Goal: Task Accomplishment & Management: Complete application form

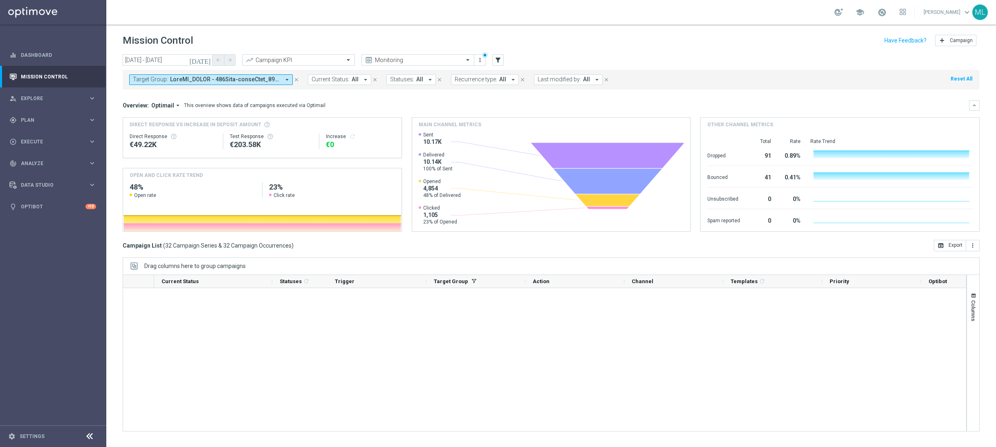
scroll to position [489, 0]
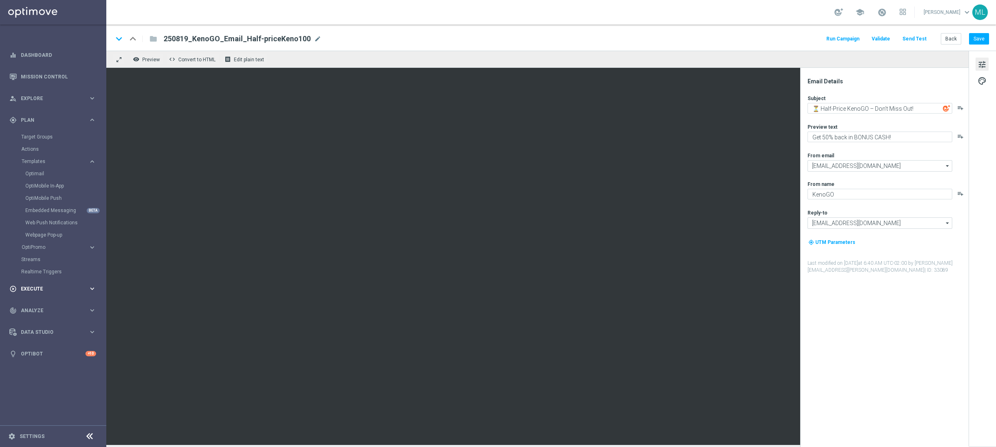
click at [90, 286] on icon "keyboard_arrow_right" at bounding box center [92, 289] width 8 height 8
click at [39, 159] on link "Campaign Builder" at bounding box center [53, 158] width 64 height 7
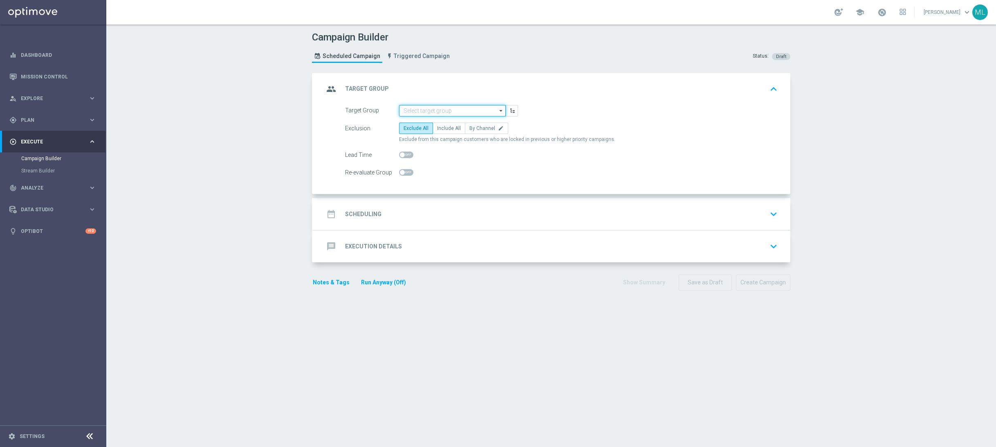
click at [425, 109] on input at bounding box center [452, 110] width 107 height 11
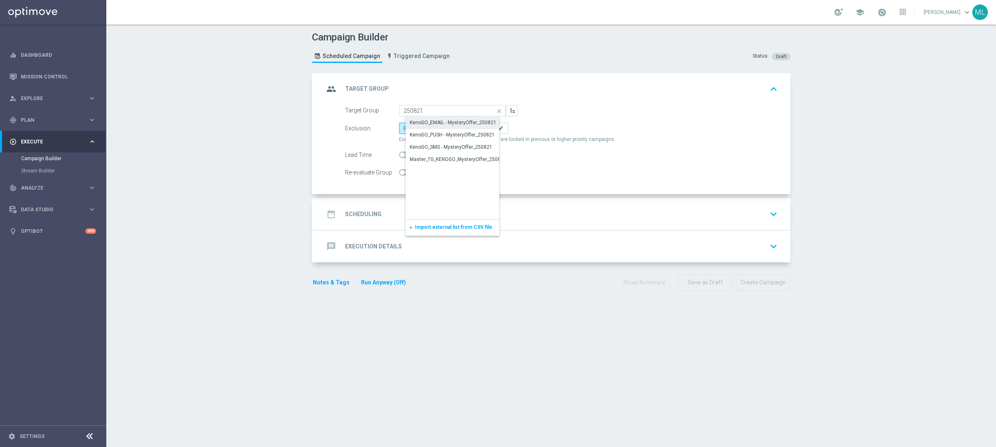
click at [469, 123] on div "KenoGO_EMAIL - MysteryOffer_250821" at bounding box center [453, 122] width 87 height 7
type input "KenoGO_EMAIL - MysteryOffer_250821"
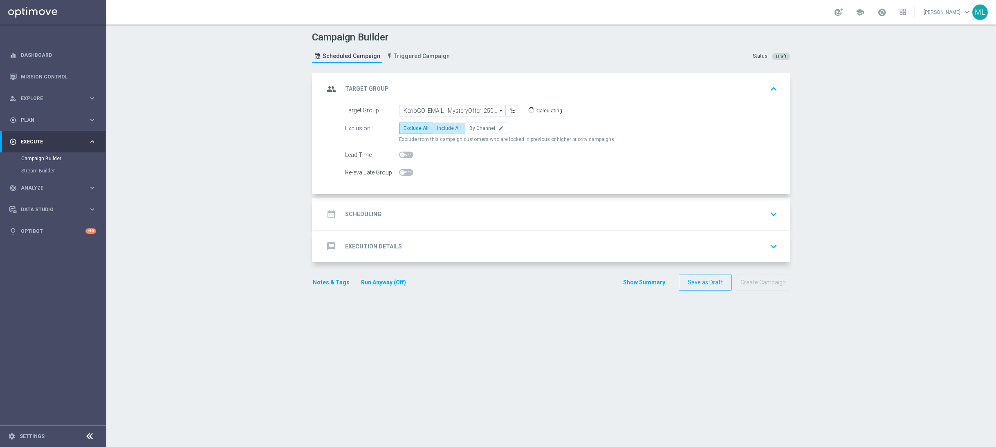
click at [448, 128] on span "Include All" at bounding box center [449, 128] width 24 height 6
click at [442, 128] on input "Include All" at bounding box center [439, 129] width 5 height 5
radio input "true"
click at [769, 213] on icon "keyboard_arrow_down" at bounding box center [773, 214] width 12 height 12
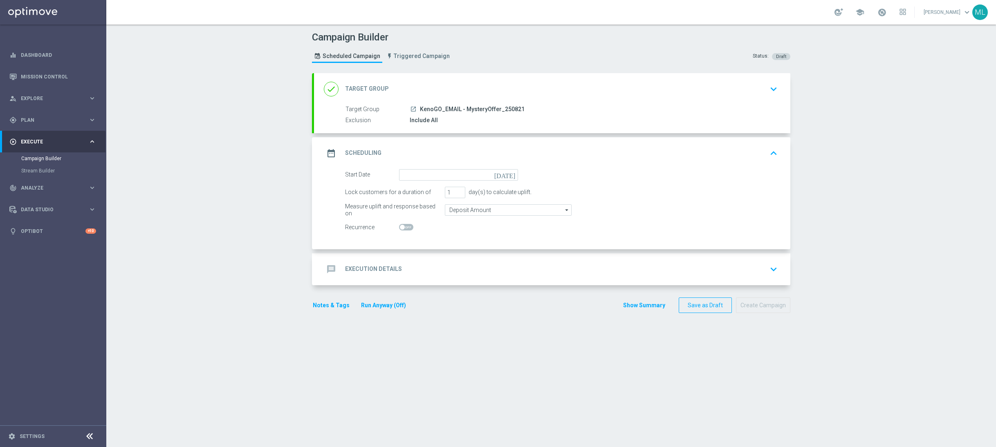
click at [513, 174] on icon "[DATE]" at bounding box center [506, 173] width 24 height 9
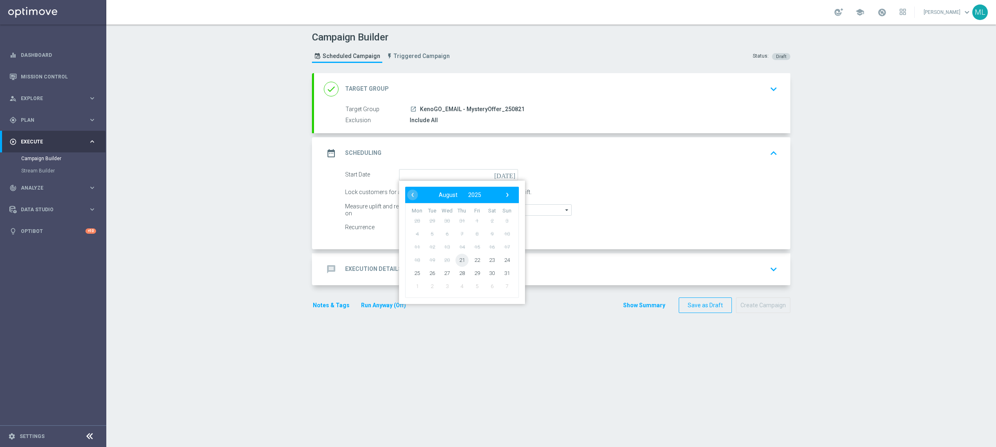
click at [462, 259] on span "21" at bounding box center [461, 259] width 13 height 13
type input "21 Aug 2025"
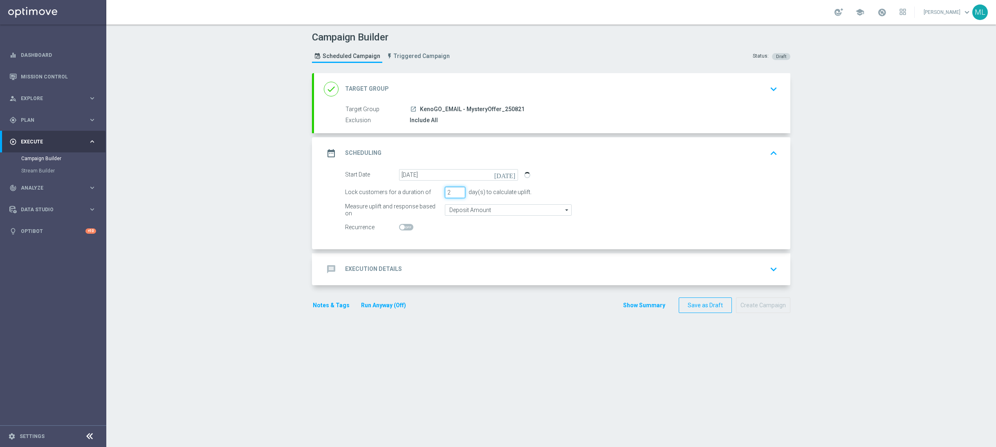
type input "2"
click at [461, 190] on input "2" at bounding box center [455, 192] width 20 height 11
click at [493, 262] on div "message Execution Details keyboard_arrow_down" at bounding box center [552, 270] width 457 height 16
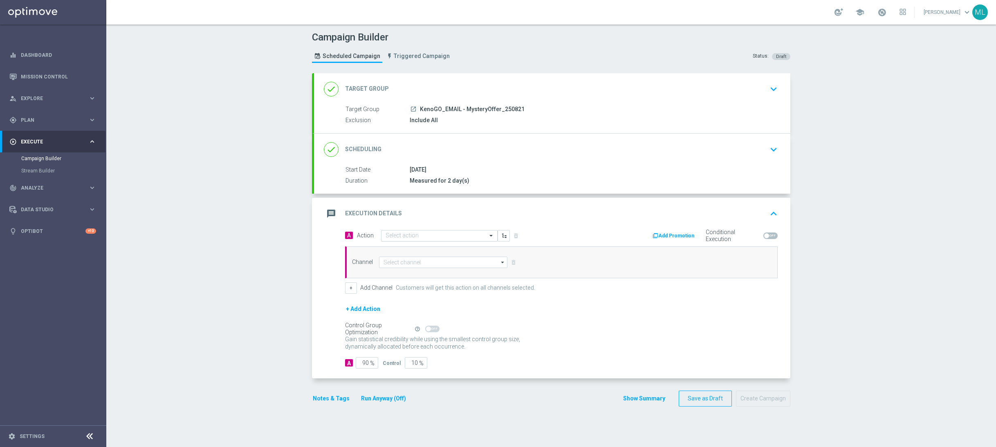
click at [422, 238] on input "text" at bounding box center [430, 236] width 91 height 7
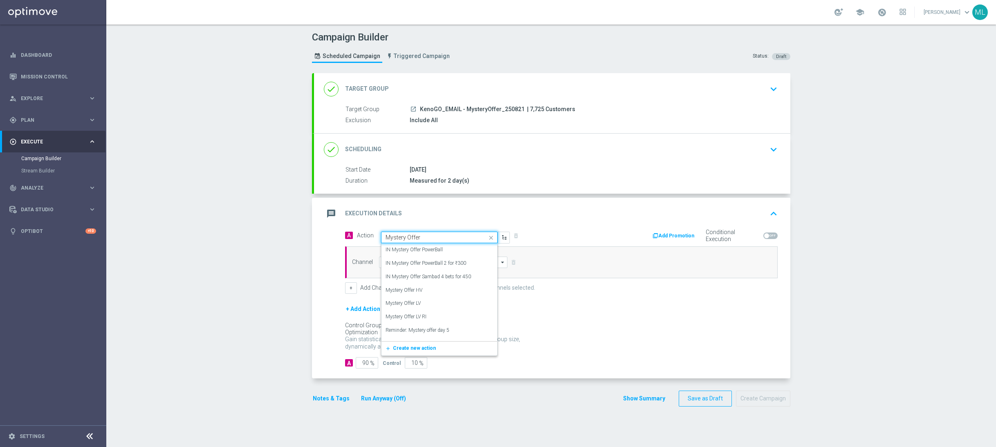
drag, startPoint x: 423, startPoint y: 237, endPoint x: 378, endPoint y: 233, distance: 46.0
click at [378, 233] on span "Action Quick find Mystery Offer IN Mystery Offer PowerBall edit IN Mystery Offe…" at bounding box center [433, 237] width 153 height 11
type input "KenoGO Tact - my"
click at [448, 252] on label "KenoGO TACT - Mystery Offer" at bounding box center [417, 249] width 64 height 7
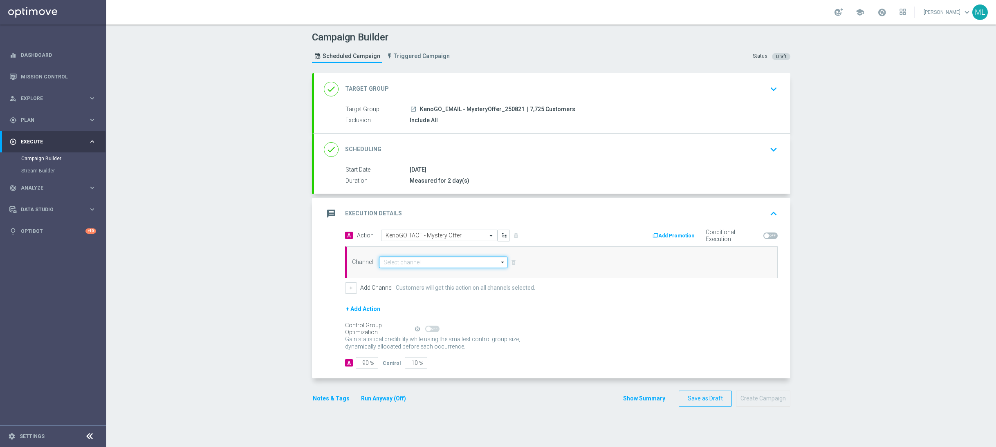
click at [425, 264] on input at bounding box center [443, 262] width 128 height 11
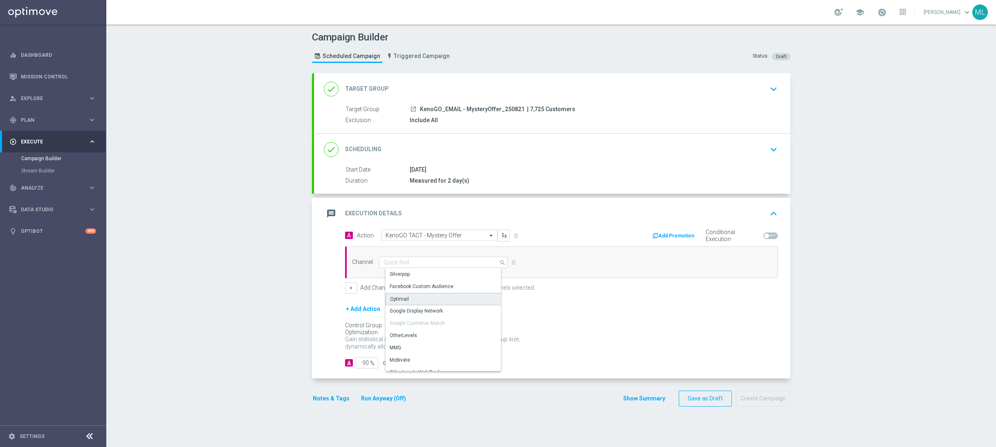
click at [417, 298] on div "Optimail" at bounding box center [445, 299] width 121 height 12
type input "Optimail"
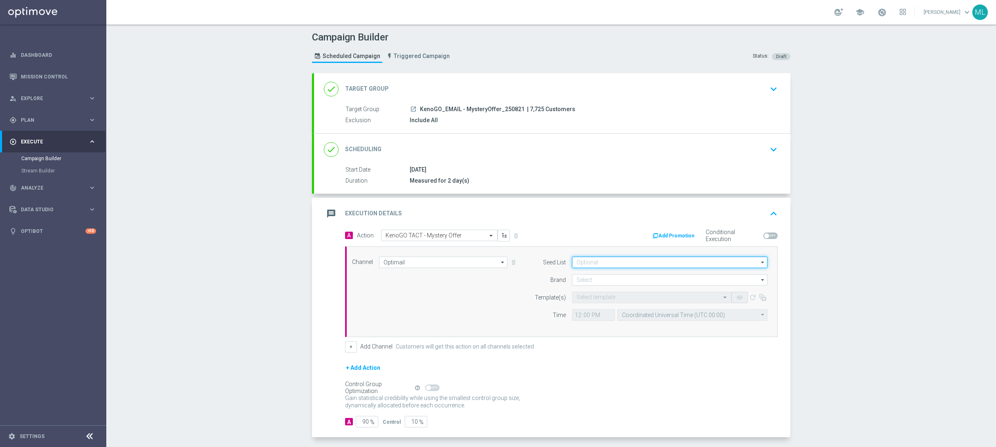
click at [609, 264] on input at bounding box center [669, 262] width 195 height 11
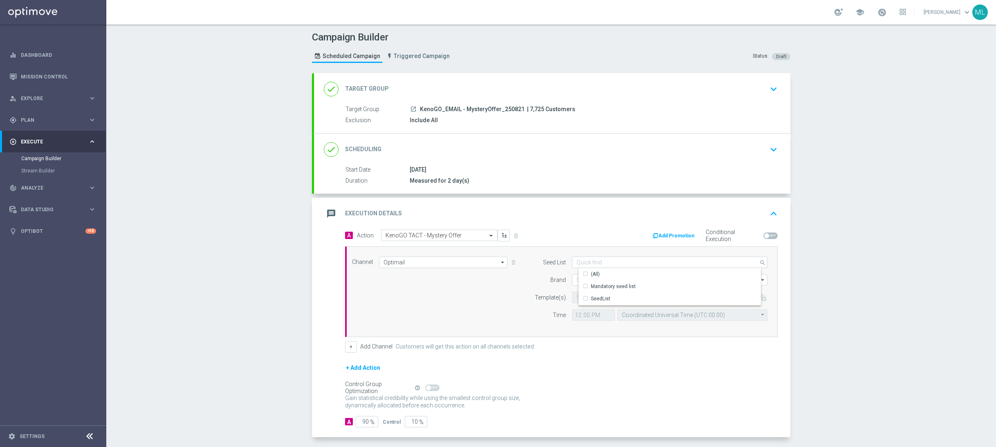
click at [593, 251] on div "Channel Optimail Optimail arrow_drop_down Drag here to set row groups Drag here…" at bounding box center [561, 291] width 432 height 91
click at [594, 280] on input at bounding box center [669, 279] width 195 height 11
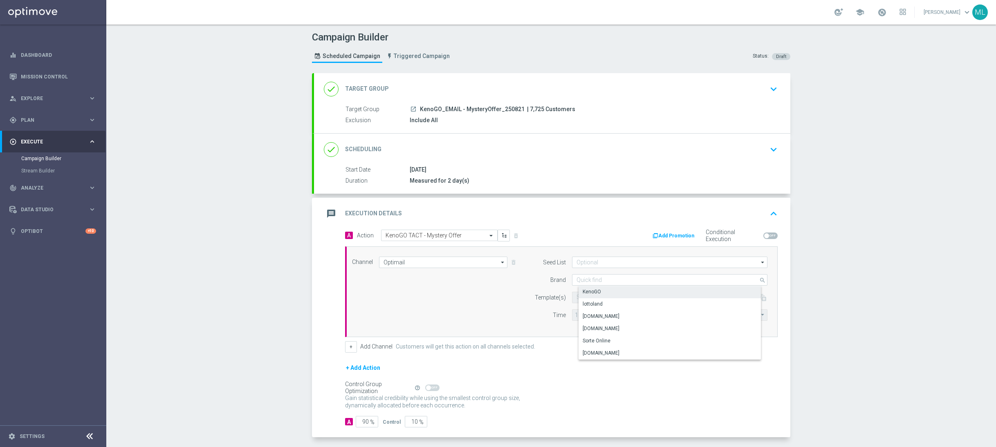
click at [597, 288] on div "KenoGO" at bounding box center [676, 291] width 196 height 11
type input "KenoGO"
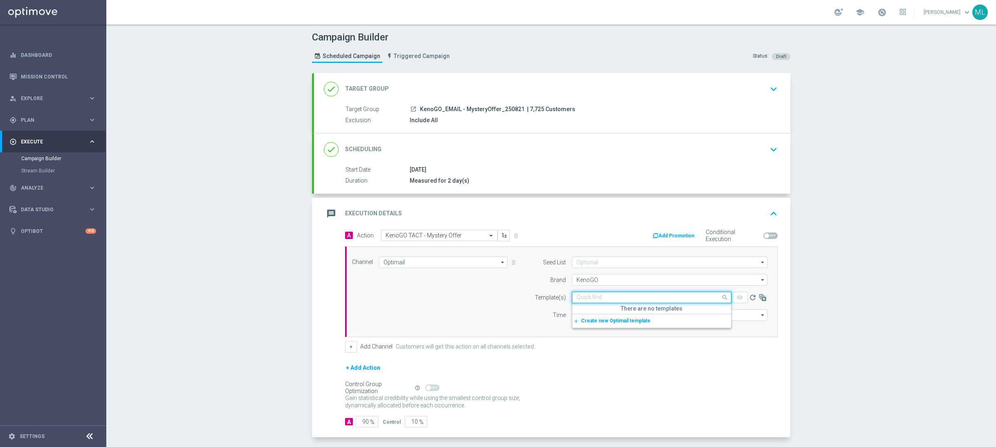
click at [623, 300] on input "text" at bounding box center [643, 297] width 134 height 7
click at [637, 308] on label "250821_KenoGO_Email_MysteryOfferA" at bounding box center [618, 310] width 85 height 7
type input "250821"
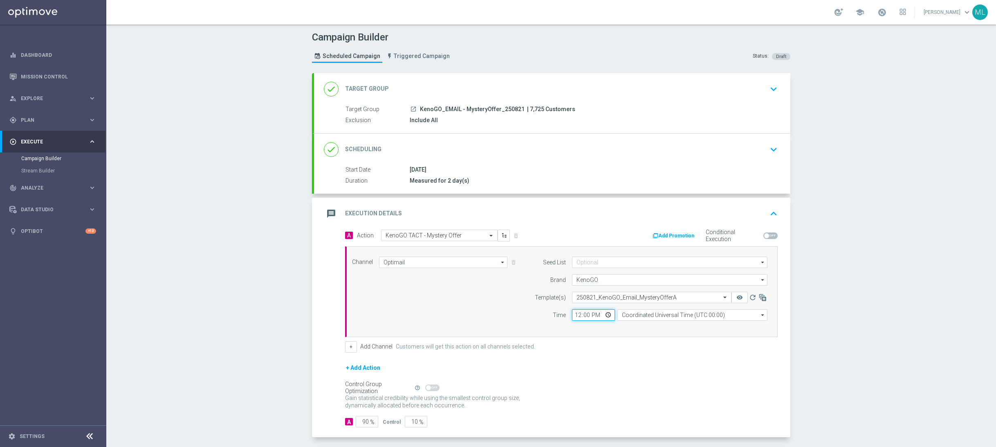
click at [578, 316] on input "12:00" at bounding box center [593, 314] width 43 height 11
drag, startPoint x: 349, startPoint y: 349, endPoint x: 427, endPoint y: 350, distance: 78.1
click at [349, 349] on button "+" at bounding box center [351, 346] width 12 height 11
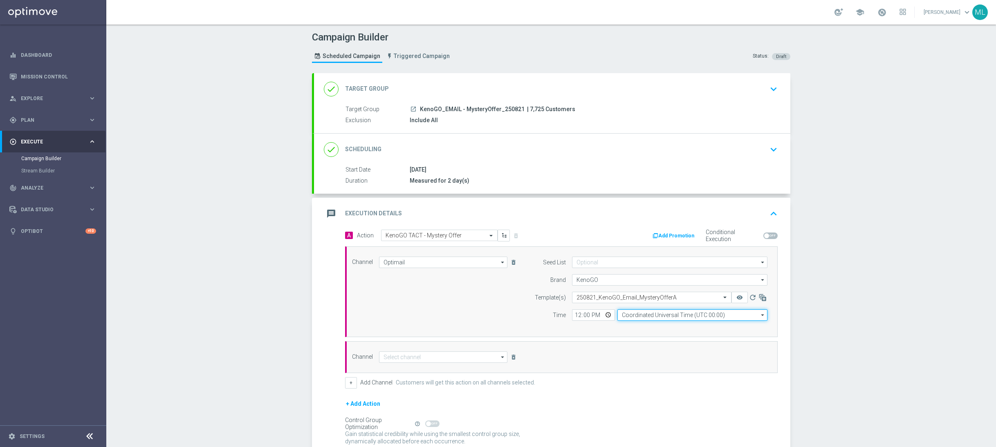
click at [646, 319] on input "Coordinated Universal Time (UTC 00:00)" at bounding box center [692, 314] width 150 height 11
click at [670, 330] on div "Eastern Australia Time (Sydney) (UTC +10:00)" at bounding box center [695, 326] width 134 height 7
type input "Eastern Australia Time (Sydney) (UTC +10:00)"
click at [587, 315] on input "12:00" at bounding box center [593, 314] width 43 height 11
type input "12:15"
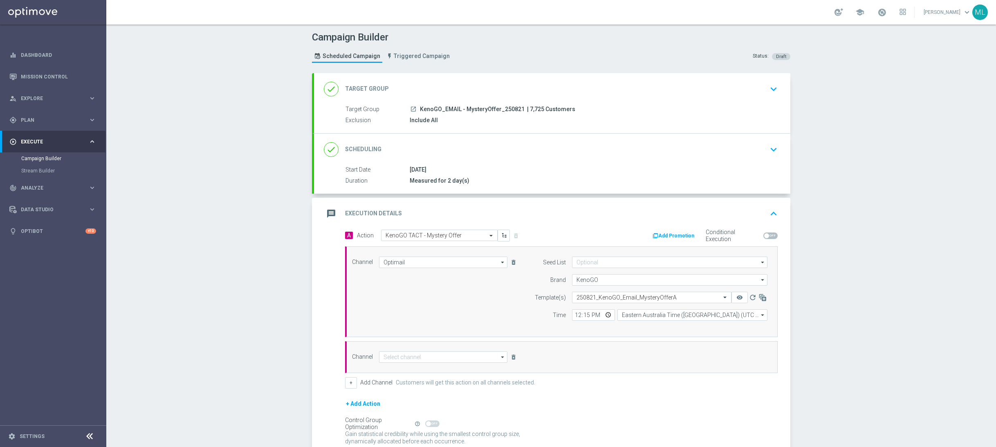
click at [638, 385] on div "+ Add Channel Customers will get this action on all channels selected." at bounding box center [561, 382] width 432 height 11
click at [417, 361] on input at bounding box center [443, 357] width 128 height 11
click at [416, 391] on div "Optimail" at bounding box center [445, 393] width 121 height 11
type input "Optimail"
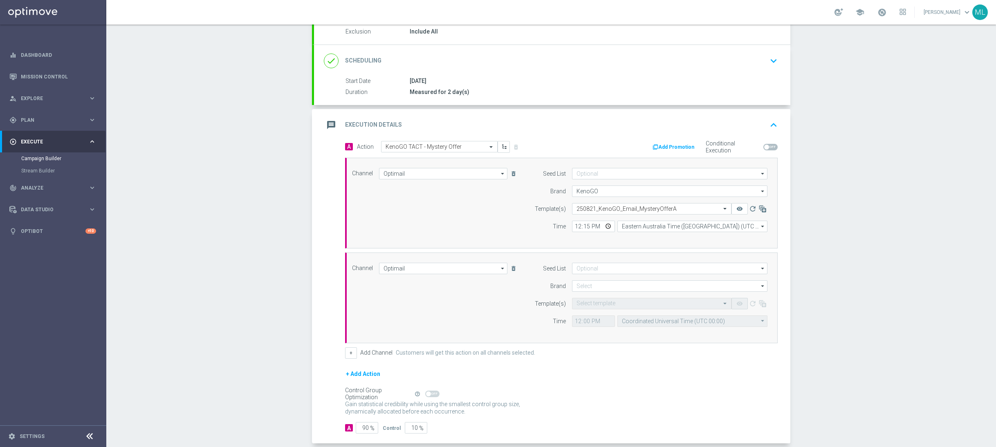
scroll to position [92, 0]
click at [613, 282] on input at bounding box center [669, 283] width 195 height 11
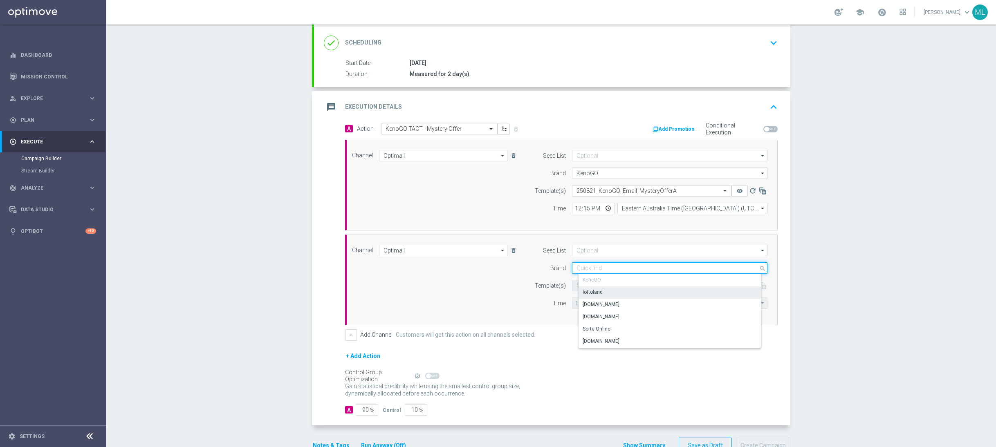
scroll to position [115, 0]
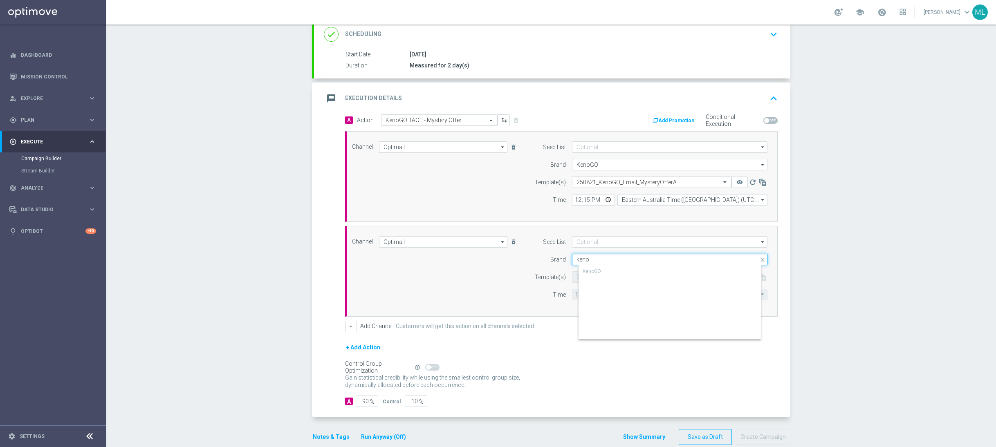
type input "keno"
click at [607, 271] on div "KenoGO" at bounding box center [676, 272] width 196 height 12
click at [603, 271] on div "KenoGO" at bounding box center [676, 272] width 196 height 12
click at [537, 263] on div "Brand" at bounding box center [545, 259] width 42 height 11
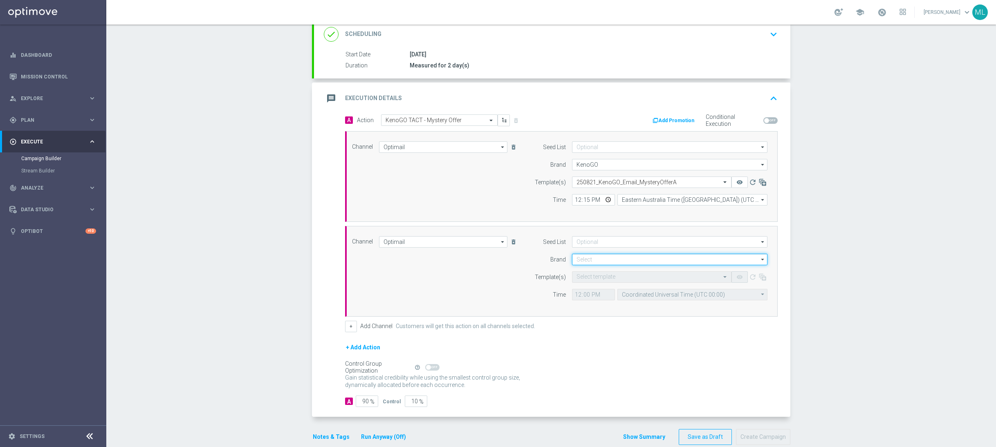
click at [590, 259] on input at bounding box center [669, 259] width 195 height 11
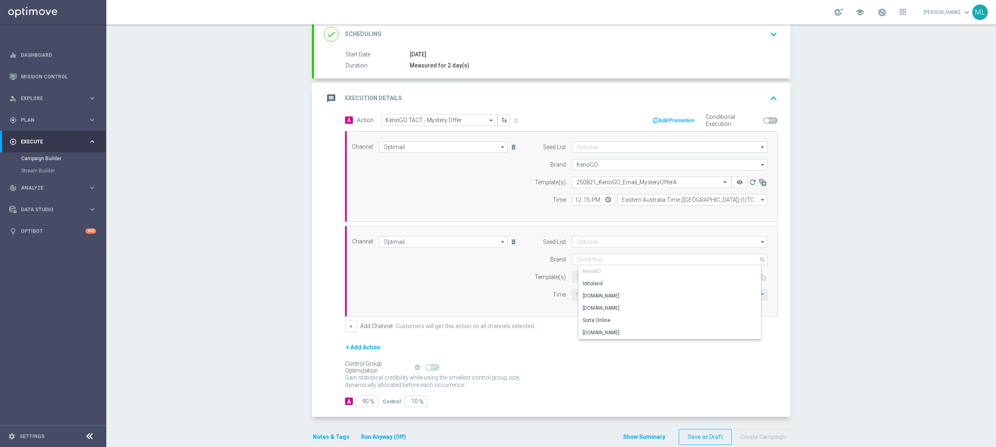
click at [600, 271] on div "KenoGO" at bounding box center [676, 272] width 196 height 12
click at [542, 264] on div "Brand" at bounding box center [545, 259] width 42 height 11
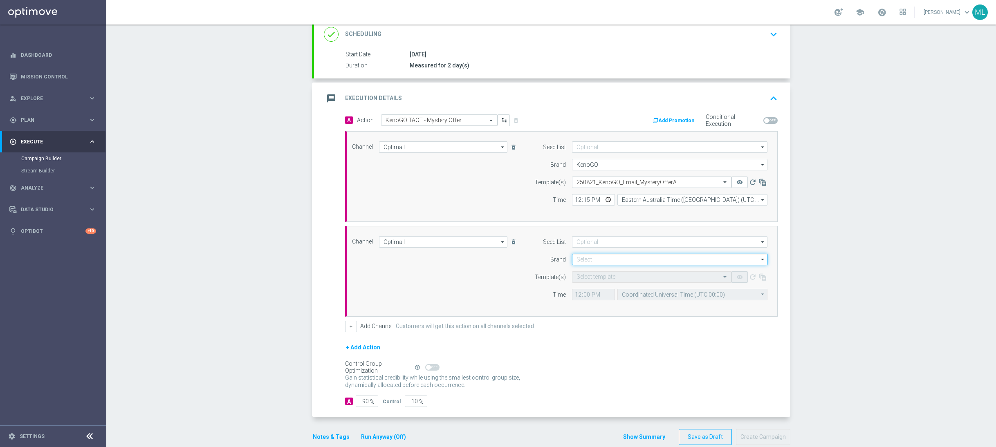
click at [612, 264] on input at bounding box center [669, 259] width 195 height 11
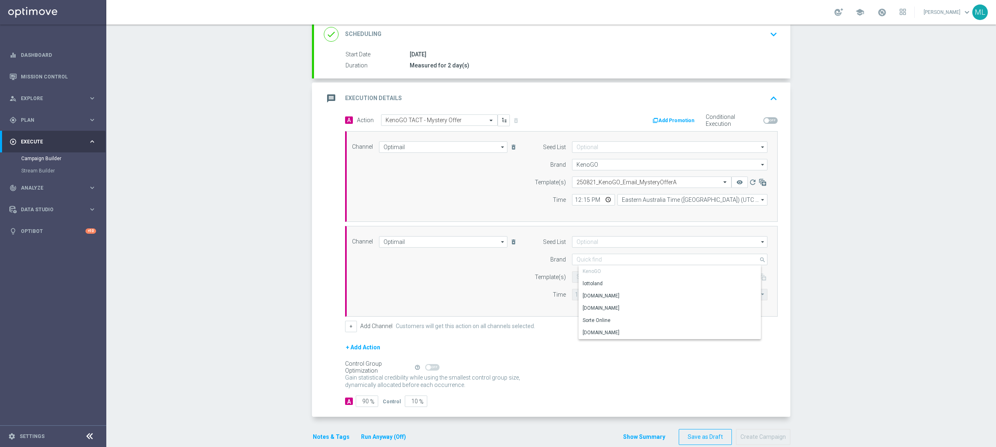
click at [466, 256] on div "Channel Optimail Optimail arrow_drop_down Drag here to set row groups Drag here…" at bounding box center [560, 271] width 428 height 70
click at [552, 330] on div "+ Add Channel Customers will get this action on all channels selected." at bounding box center [561, 326] width 432 height 11
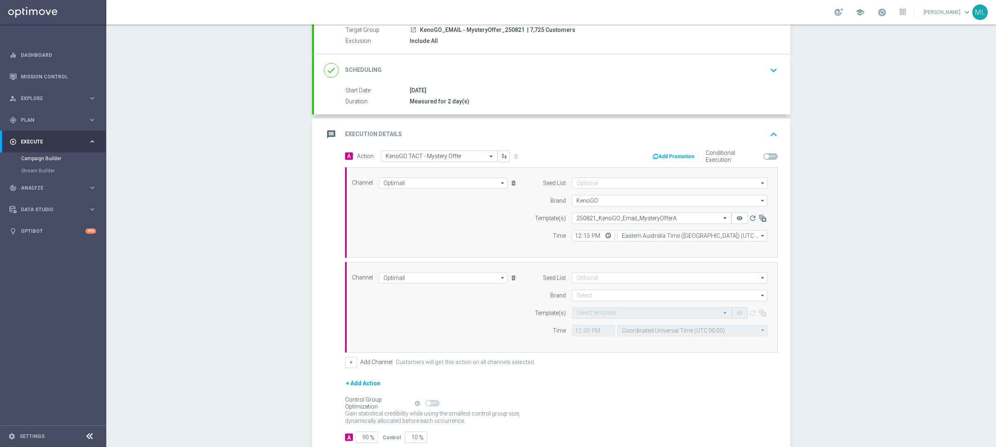
scroll to position [77, 0]
click at [382, 312] on div "Channel Optimail Optimail arrow_drop_down Drag here to set row groups Drag here…" at bounding box center [560, 310] width 428 height 70
click at [536, 378] on form "A Action Select action KenoGO TACT - Mystery Offer delete_forever Add Promotion…" at bounding box center [561, 299] width 432 height 293
click at [587, 155] on div "Add Promotion Conditional Execution" at bounding box center [672, 159] width 222 height 13
click at [471, 354] on div "Channel Optimail Optimail arrow_drop_down Drag here to set row groups Drag here…" at bounding box center [561, 309] width 432 height 91
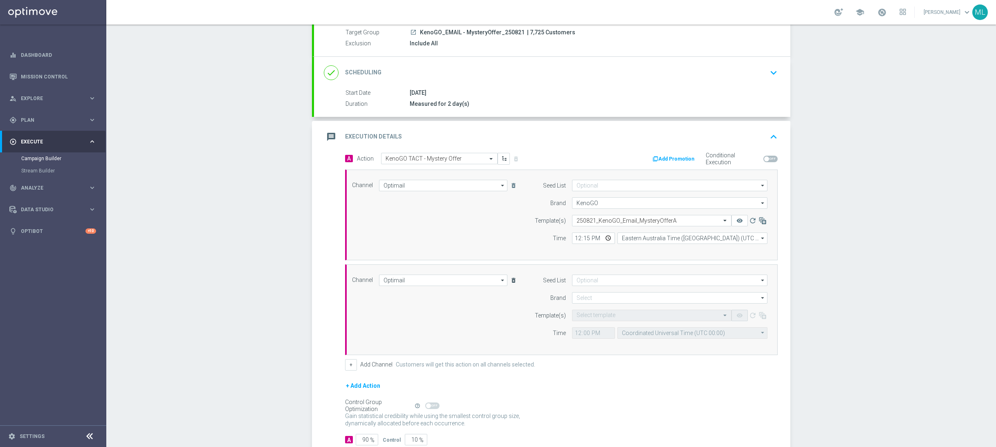
click at [511, 278] on icon "delete_forever" at bounding box center [513, 280] width 7 height 7
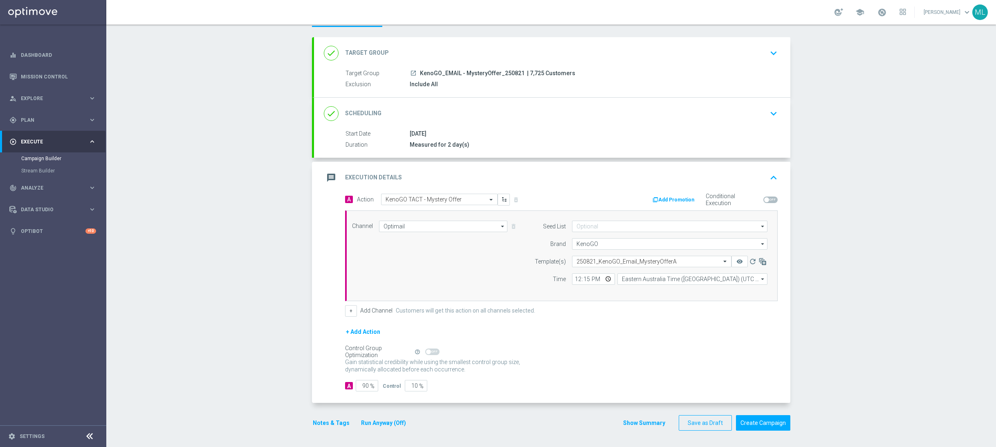
scroll to position [37, 0]
click at [360, 335] on button "+ Add Action" at bounding box center [363, 333] width 36 height 10
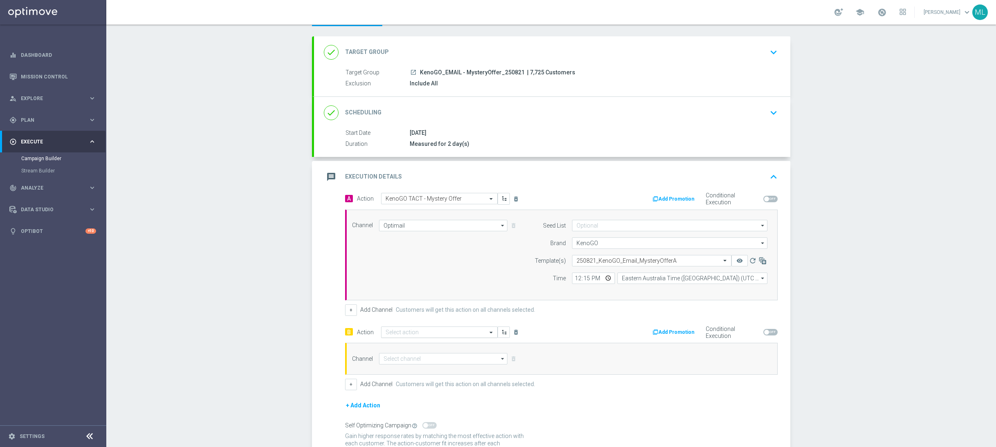
click at [417, 334] on input "text" at bounding box center [430, 332] width 91 height 7
type input "KenoGo Tact - my"
click at [433, 304] on label "KenoGO TACT - Mystery Offer" at bounding box center [417, 307] width 64 height 7
click at [413, 358] on input at bounding box center [443, 358] width 128 height 11
click at [415, 393] on div "Optimail" at bounding box center [445, 396] width 121 height 12
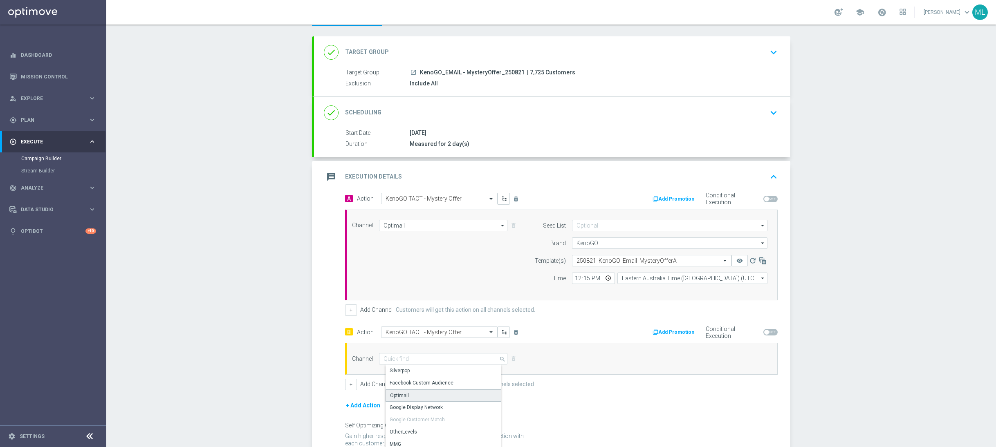
type input "Optimail"
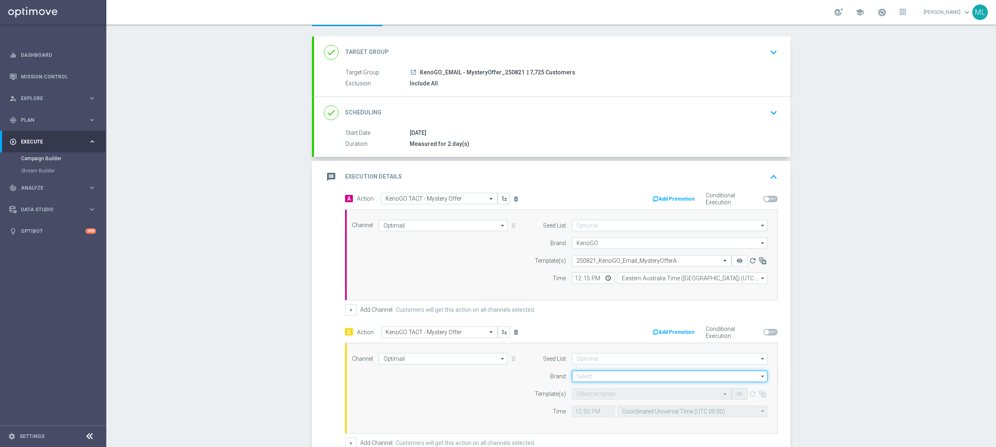
click at [599, 377] on input at bounding box center [669, 376] width 195 height 11
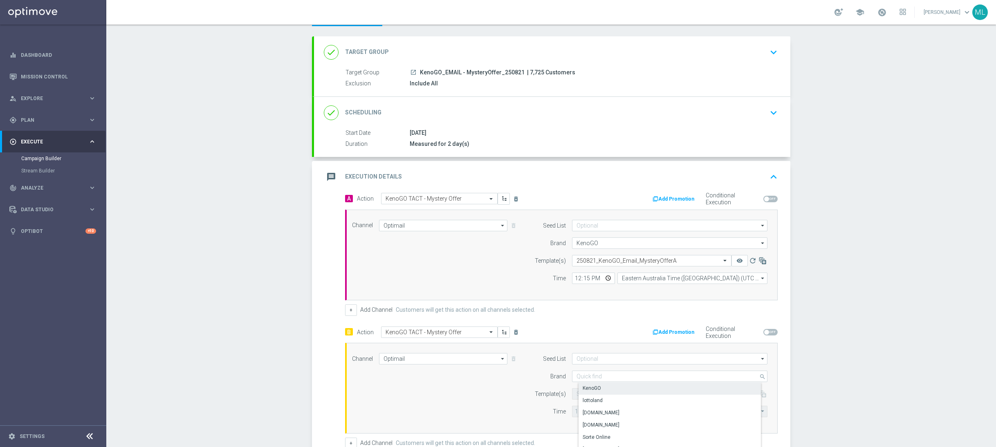
click at [598, 391] on div "KenoGO" at bounding box center [591, 388] width 18 height 7
type input "KenoGO"
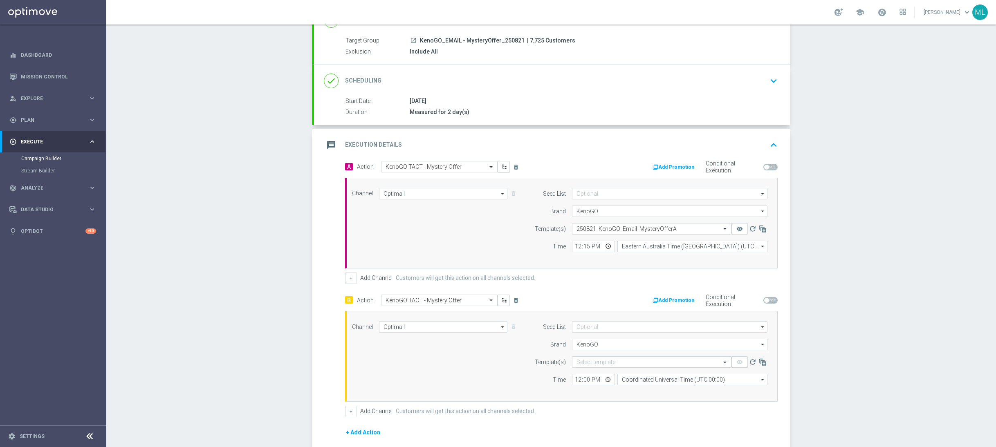
scroll to position [71, 0]
click at [593, 363] on input "text" at bounding box center [643, 360] width 134 height 7
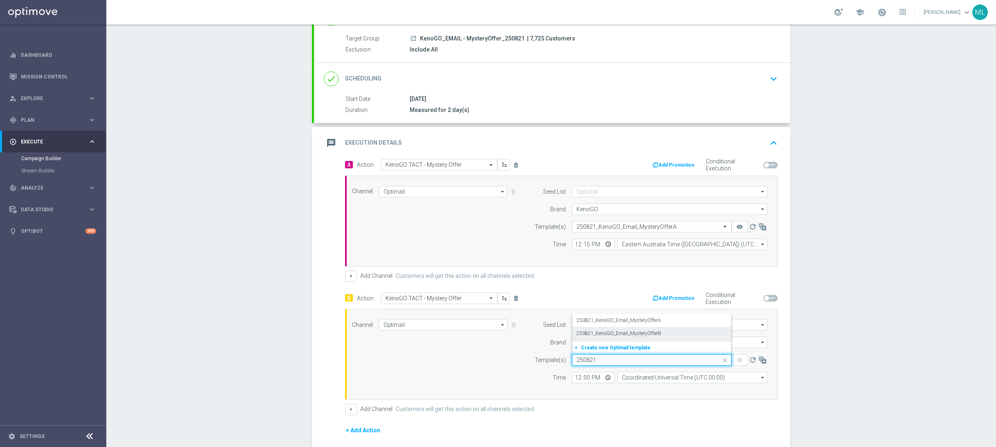
click at [638, 334] on label "250821_KenoGO_Email_MysteryOfferB" at bounding box center [618, 333] width 85 height 7
type input "250821"
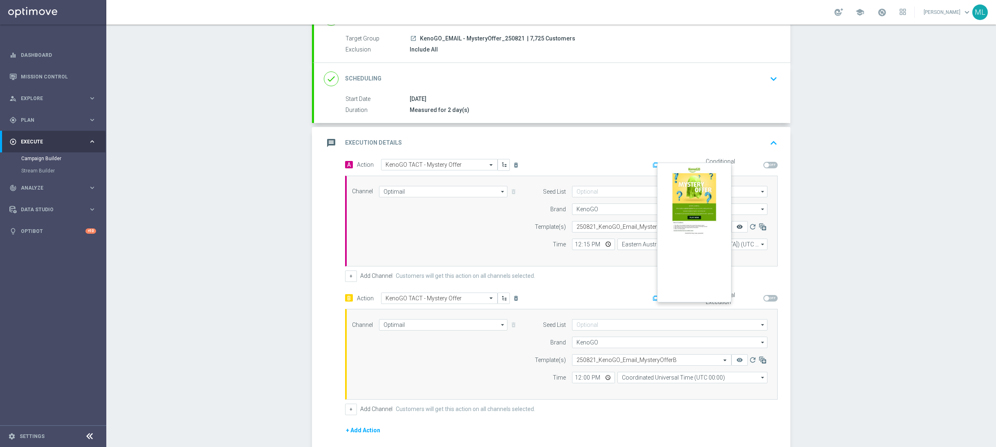
click at [739, 224] on icon "remove_red_eye" at bounding box center [739, 227] width 7 height 7
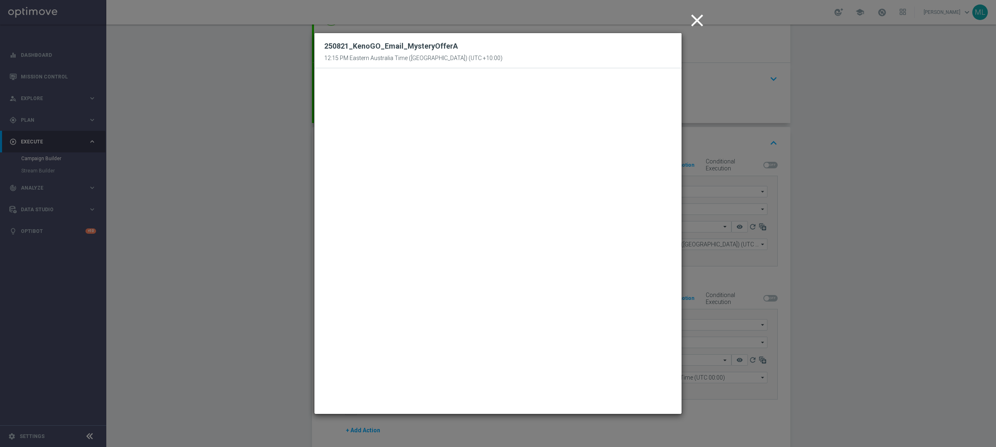
click at [699, 15] on icon "close" at bounding box center [697, 20] width 20 height 20
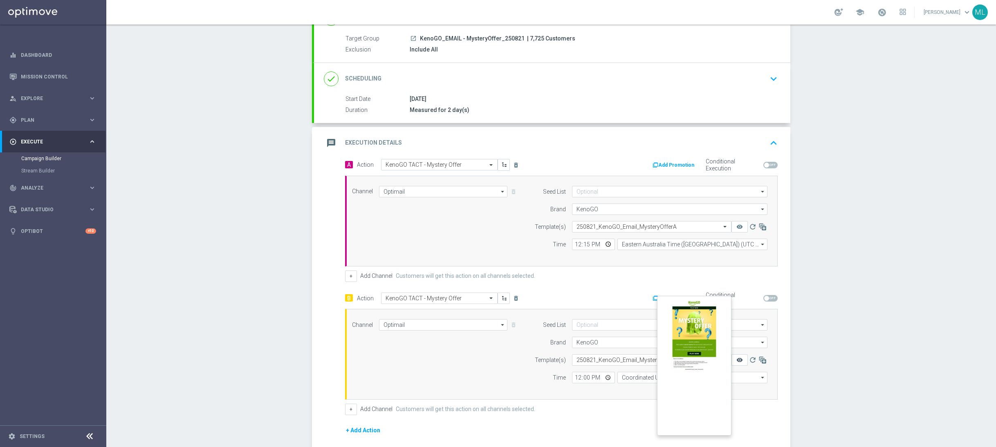
click at [739, 361] on icon "remove_red_eye" at bounding box center [739, 360] width 7 height 7
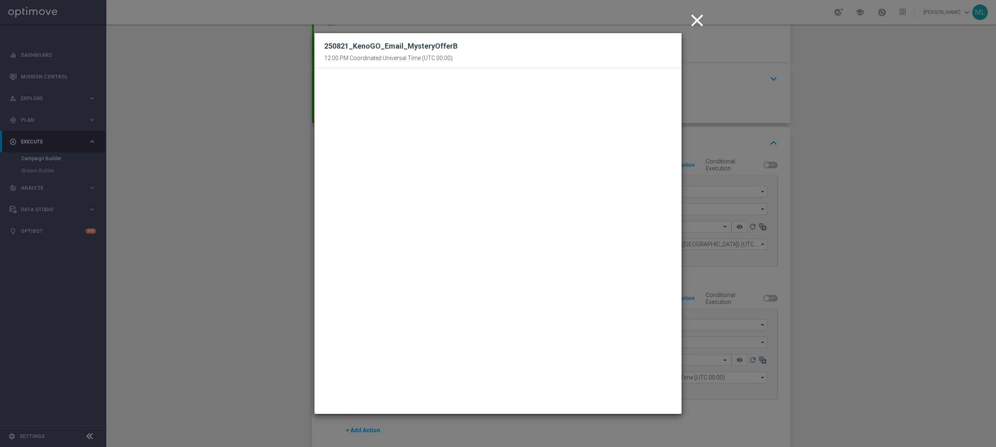
click at [692, 20] on icon "close" at bounding box center [697, 20] width 20 height 20
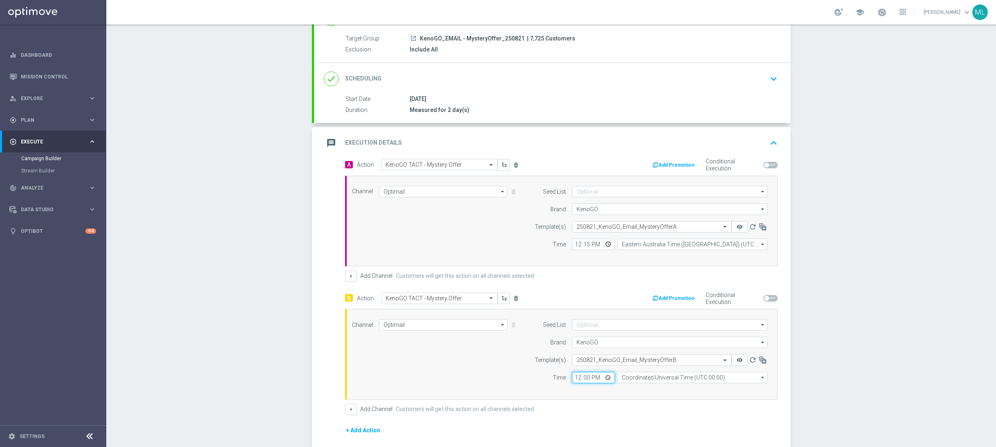
click at [587, 378] on input "12:00" at bounding box center [593, 377] width 43 height 11
type input "12:15"
click at [634, 402] on div "B Action Select action KenoGO TACT - Mystery Offer delete_forever Add Promotion…" at bounding box center [561, 353] width 445 height 123
click at [655, 379] on input "Coordinated Universal Time (UTC 00:00)" at bounding box center [692, 377] width 150 height 11
click at [660, 393] on div "Eastern Australia Time (Sydney) (UTC +10:00)" at bounding box center [695, 389] width 134 height 7
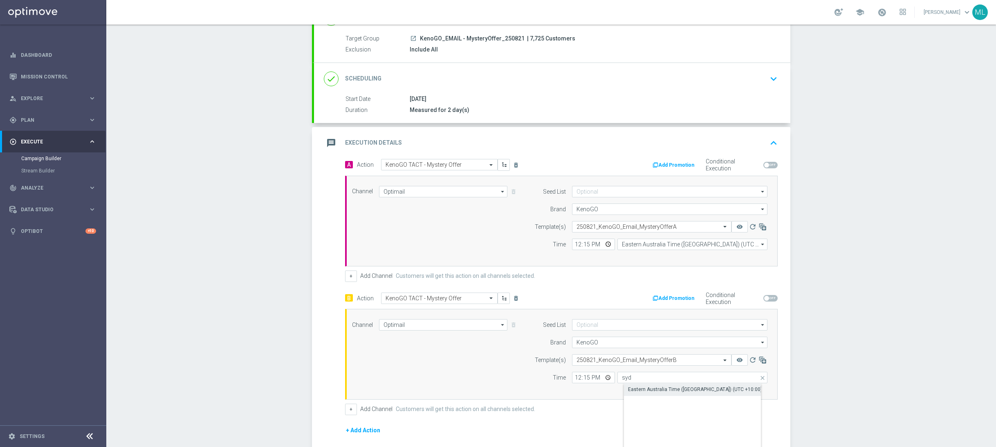
type input "Eastern Australia Time (Sydney) (UTC +10:00)"
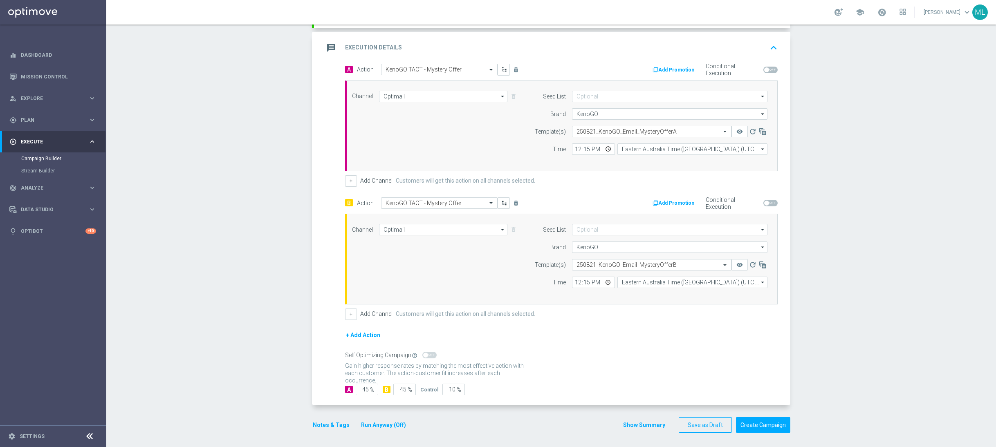
scroll to position [171, 0]
click at [387, 422] on button "Run Anyway (Off)" at bounding box center [383, 423] width 47 height 10
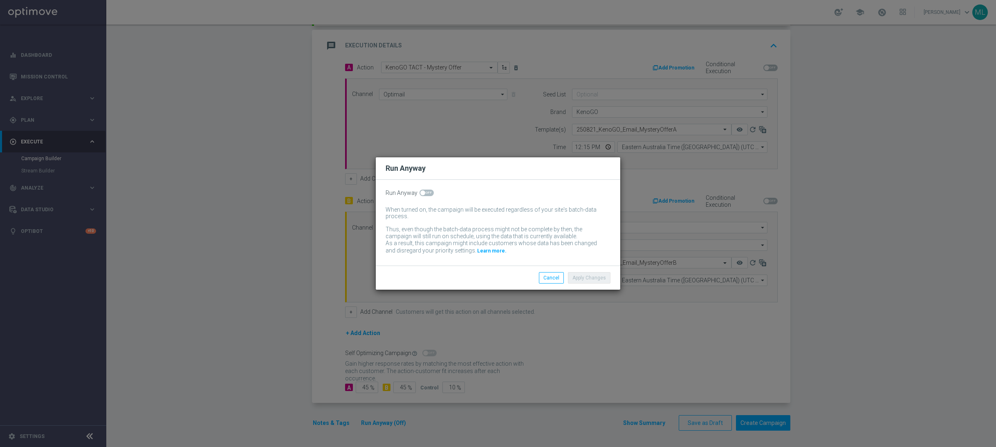
drag, startPoint x: 428, startPoint y: 191, endPoint x: 440, endPoint y: 198, distance: 13.5
click at [428, 191] on span at bounding box center [426, 193] width 14 height 7
click at [428, 191] on input "checkbox" at bounding box center [426, 193] width 14 height 7
checkbox input "true"
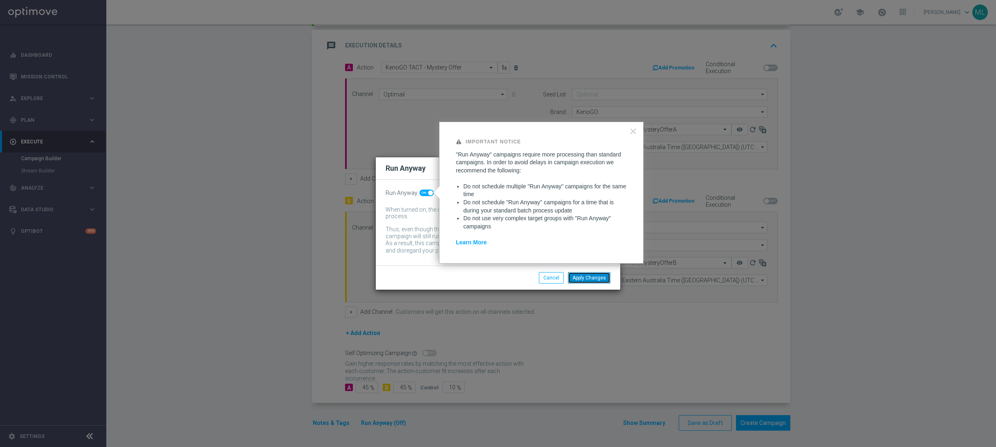
click at [595, 278] on button "Apply Changes" at bounding box center [589, 277] width 43 height 11
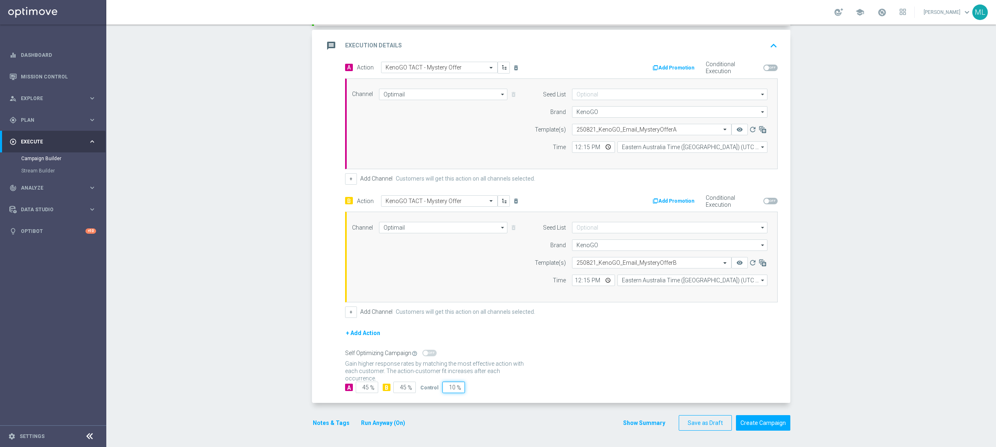
drag, startPoint x: 454, startPoint y: 386, endPoint x: 444, endPoint y: 386, distance: 9.8
click at [444, 387] on div "10 %" at bounding box center [452, 387] width 20 height 11
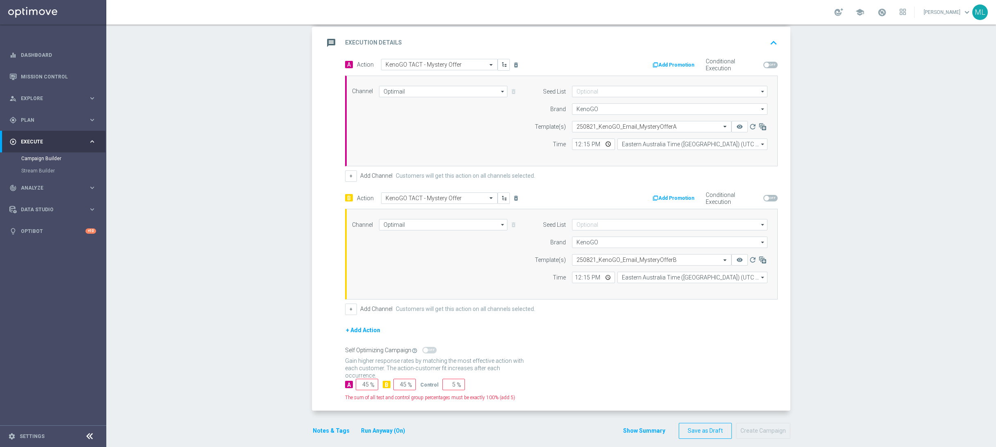
click at [520, 383] on div "A 45 % B 45 % Control 5 %" at bounding box center [561, 384] width 432 height 11
drag, startPoint x: 405, startPoint y: 388, endPoint x: 391, endPoint y: 388, distance: 13.9
click at [393, 388] on input "45" at bounding box center [404, 384] width 22 height 11
click at [358, 385] on input "45" at bounding box center [367, 384] width 22 height 11
drag, startPoint x: 359, startPoint y: 385, endPoint x: 372, endPoint y: 385, distance: 13.1
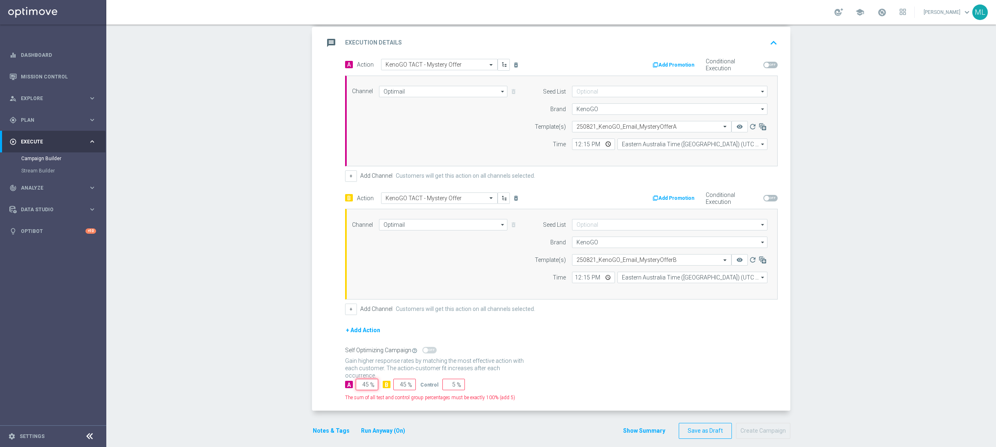
click at [372, 385] on div "45 %" at bounding box center [366, 384] width 20 height 11
drag, startPoint x: 377, startPoint y: 401, endPoint x: 390, endPoint y: 403, distance: 12.8
click at [378, 401] on div "The sum of all test and control group percentages must be exactly 100% (add 5)" at bounding box center [561, 397] width 432 height 7
drag, startPoint x: 453, startPoint y: 385, endPoint x: 448, endPoint y: 386, distance: 5.0
click at [448, 386] on input "5" at bounding box center [453, 384] width 22 height 11
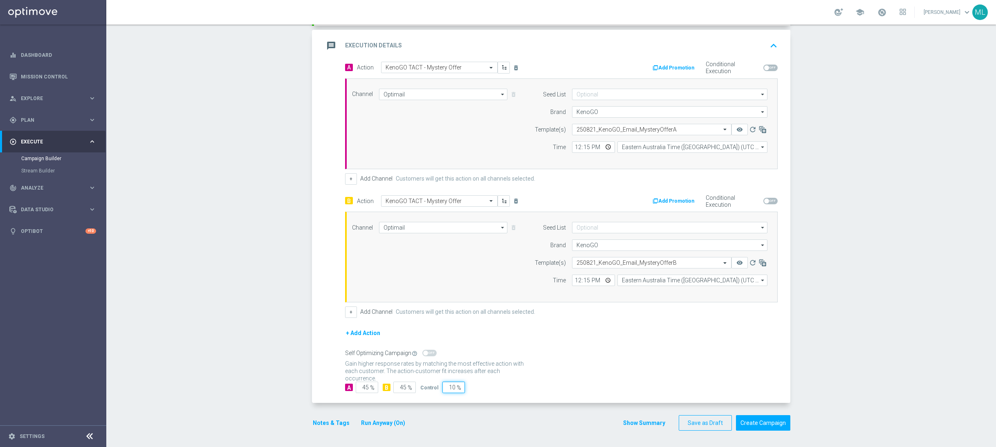
type input "10"
click at [546, 396] on div "A Action Select action KenoGO TACT - Mystery Offer delete_forever Add Promotion…" at bounding box center [552, 232] width 476 height 341
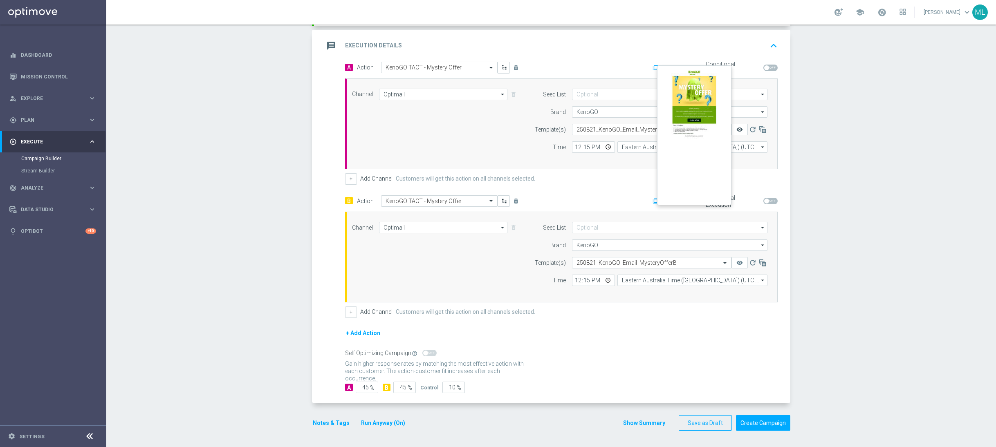
click at [739, 126] on icon "remove_red_eye" at bounding box center [739, 129] width 7 height 7
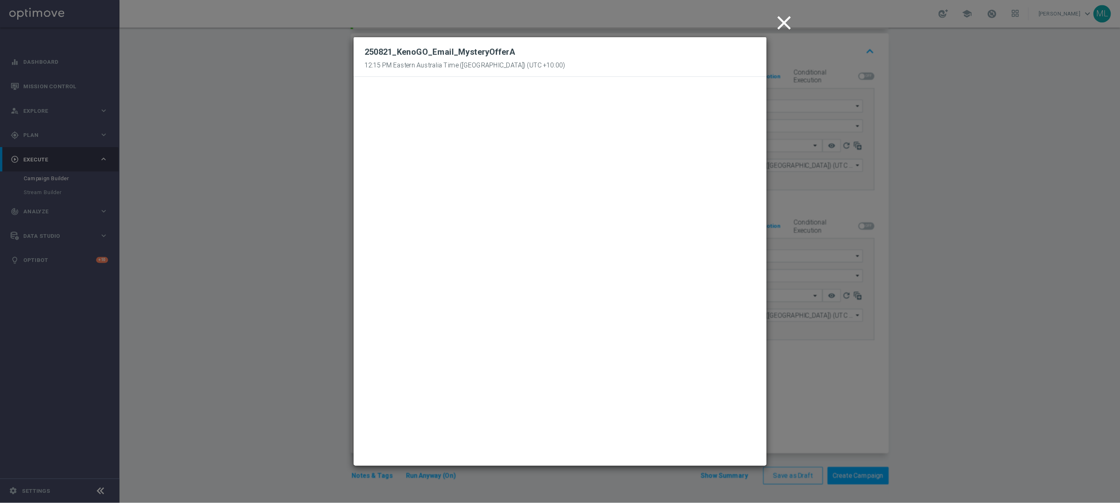
scroll to position [117, 0]
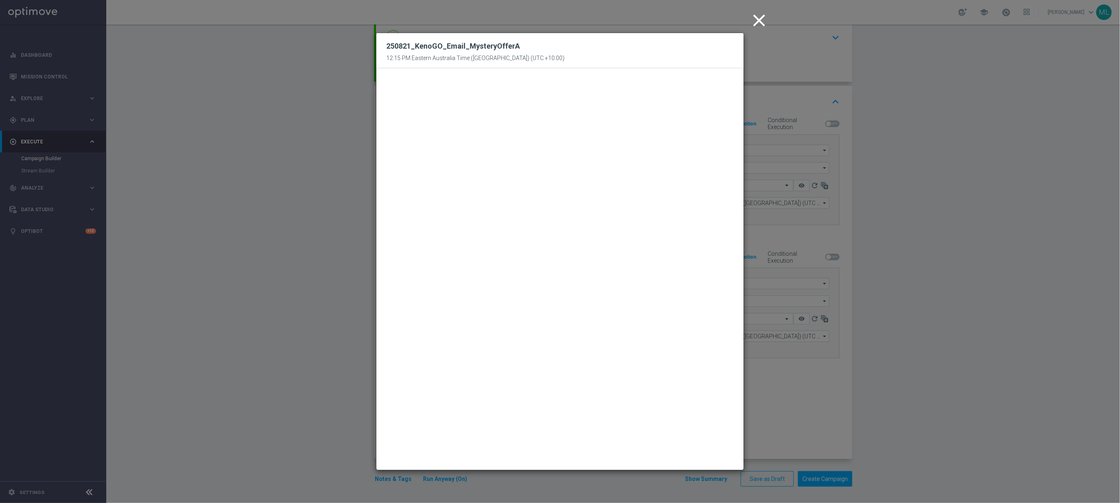
drag, startPoint x: 755, startPoint y: 20, endPoint x: 770, endPoint y: 33, distance: 19.7
click at [755, 20] on icon "close" at bounding box center [759, 20] width 20 height 20
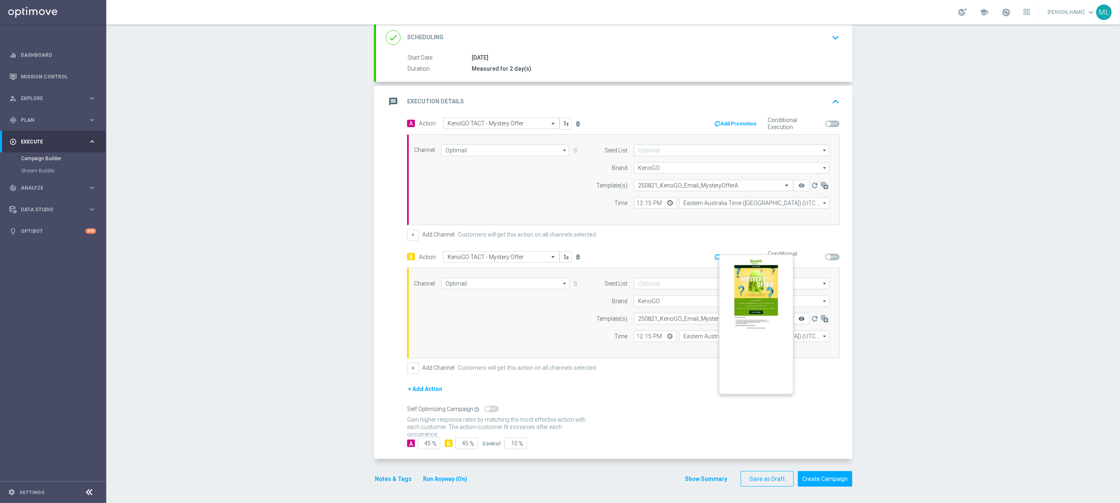
click at [803, 316] on icon "remove_red_eye" at bounding box center [801, 319] width 7 height 7
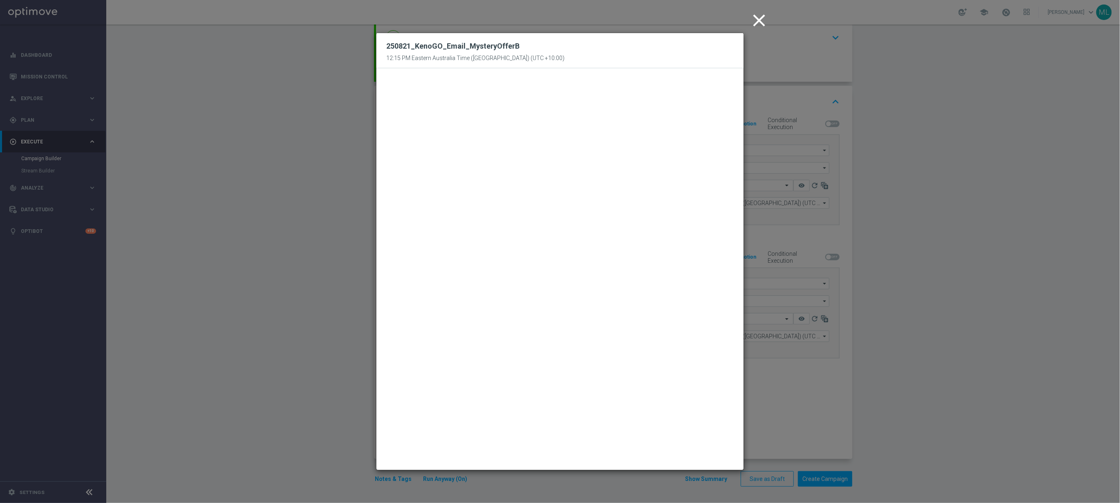
click at [758, 18] on icon "close" at bounding box center [759, 20] width 20 height 20
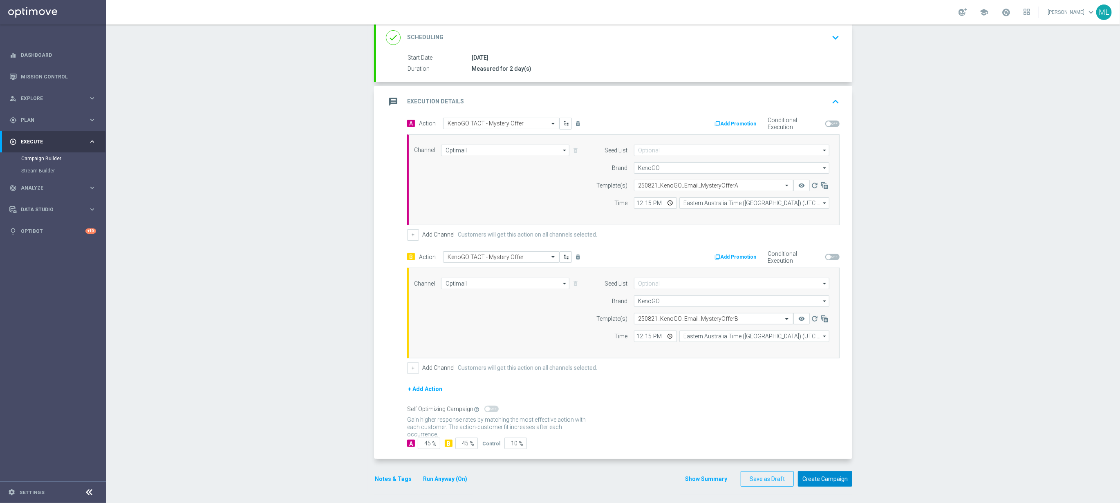
click at [826, 447] on button "Create Campaign" at bounding box center [825, 479] width 54 height 16
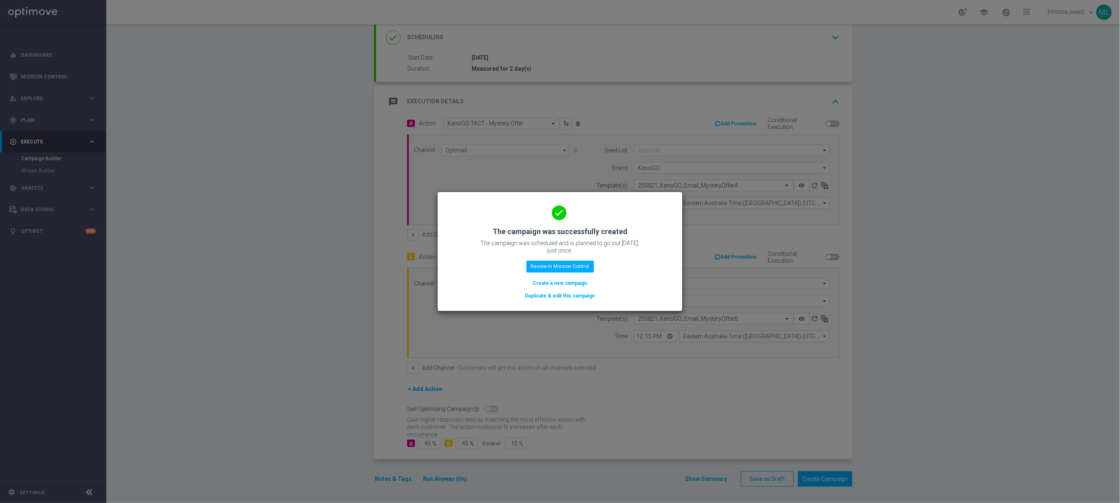
click at [561, 296] on button "Duplicate & edit this campaign" at bounding box center [560, 295] width 72 height 9
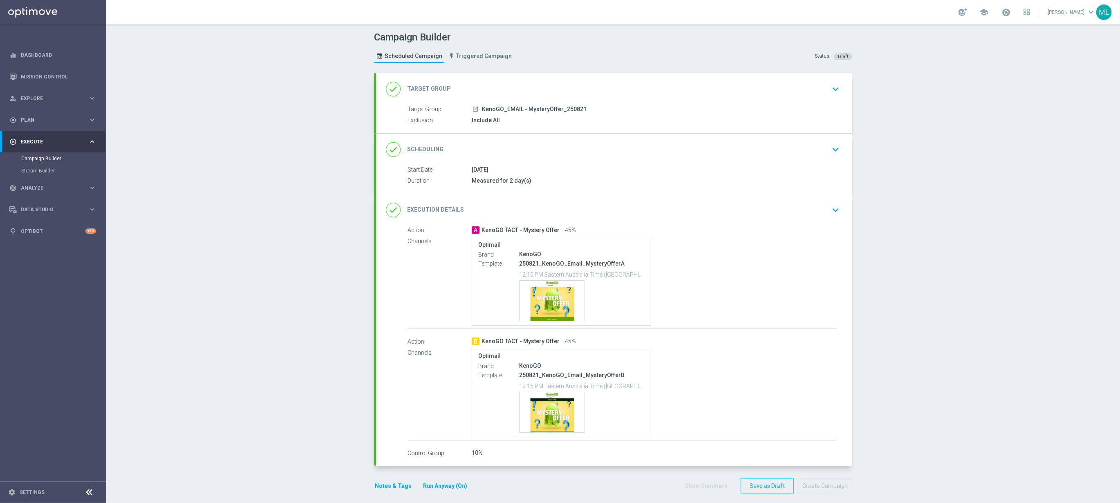
drag, startPoint x: 838, startPoint y: 87, endPoint x: 829, endPoint y: 92, distance: 10.1
click at [838, 87] on icon "keyboard_arrow_down" at bounding box center [835, 89] width 12 height 12
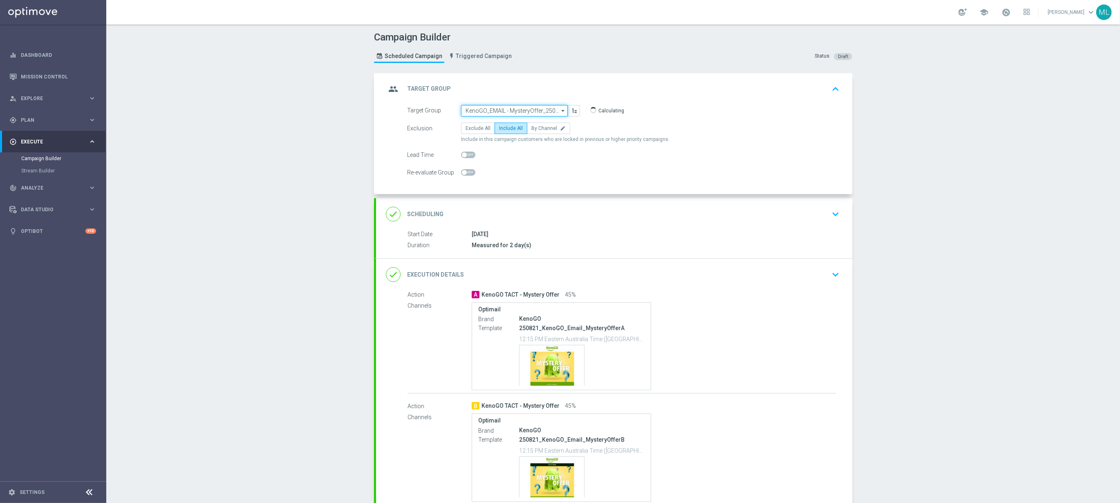
click at [493, 110] on input "KenoGO_EMAIL - MysteryOffer_250821" at bounding box center [514, 110] width 107 height 11
click at [508, 139] on div "KenoGO_PUSH - MysteryOffer_250821" at bounding box center [521, 134] width 107 height 11
type input "KenoGO_PUSH - MysteryOffer_250821"
click at [833, 273] on icon "keyboard_arrow_down" at bounding box center [835, 275] width 12 height 12
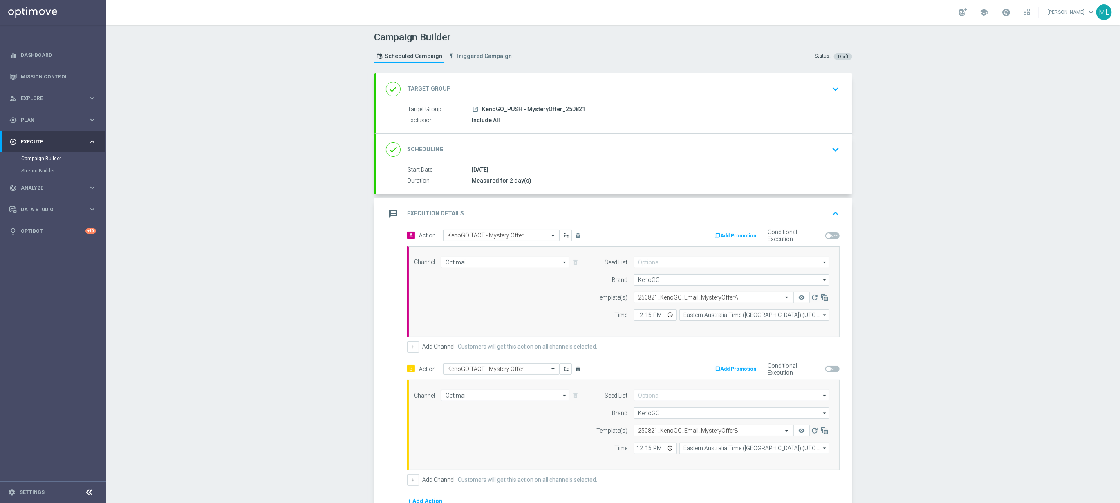
click at [577, 371] on icon "delete_forever" at bounding box center [578, 369] width 7 height 7
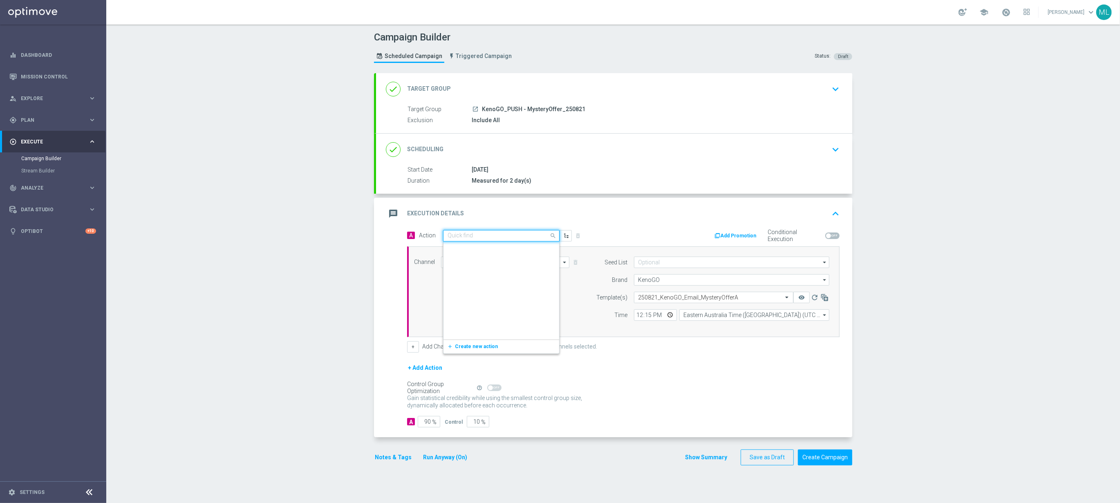
click at [508, 235] on input "text" at bounding box center [493, 236] width 91 height 7
click at [640, 226] on div "message Execution Details keyboard_arrow_up" at bounding box center [614, 214] width 476 height 32
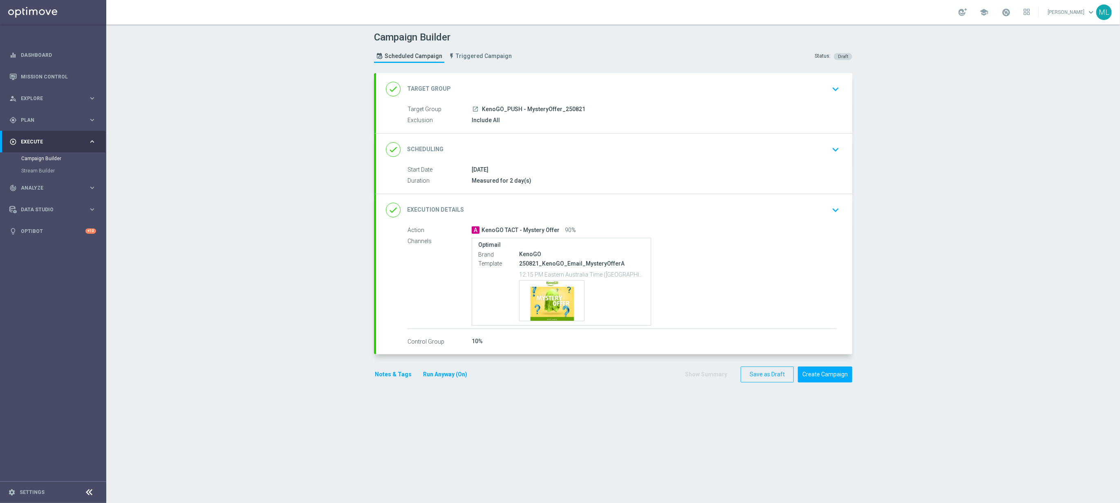
click at [831, 213] on icon "keyboard_arrow_down" at bounding box center [835, 210] width 12 height 12
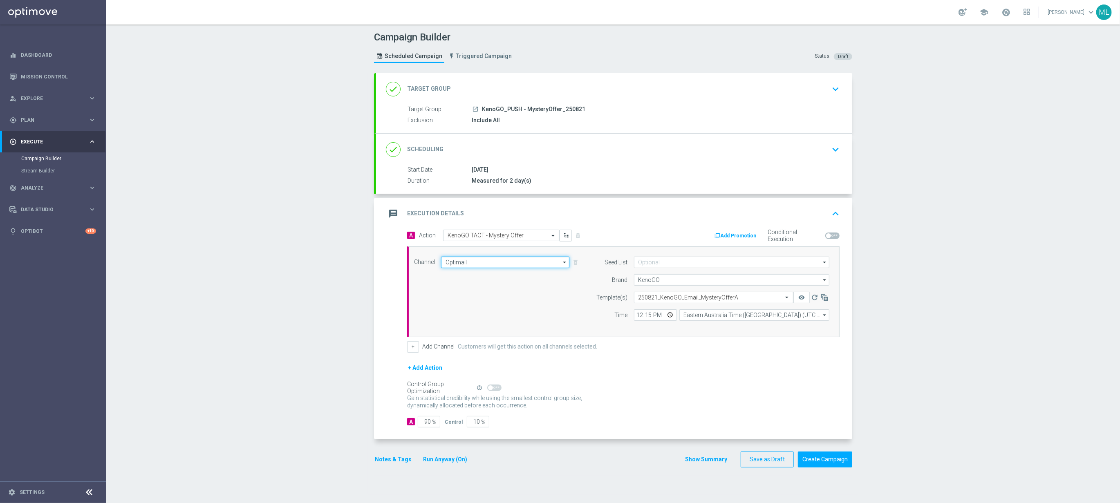
click at [502, 262] on input "Optimail" at bounding box center [505, 262] width 128 height 11
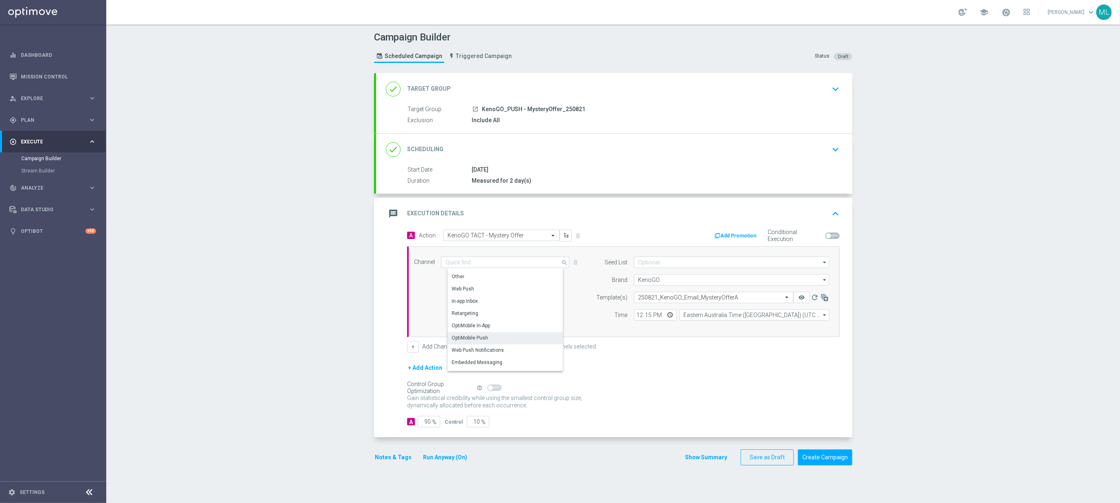
click at [495, 336] on div "OptiMobile Push" at bounding box center [508, 337] width 121 height 11
type input "OptiMobile Push"
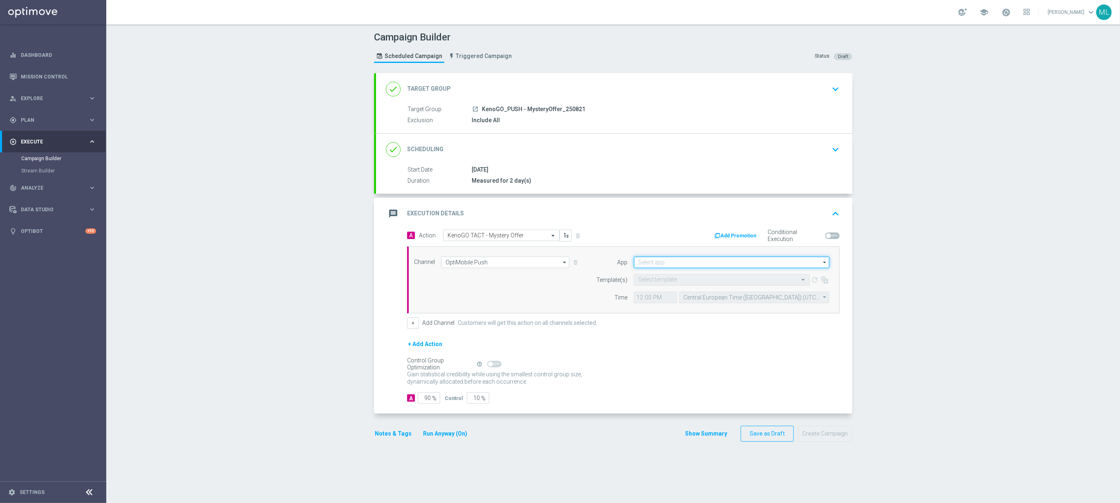
click at [680, 264] on input at bounding box center [731, 262] width 195 height 11
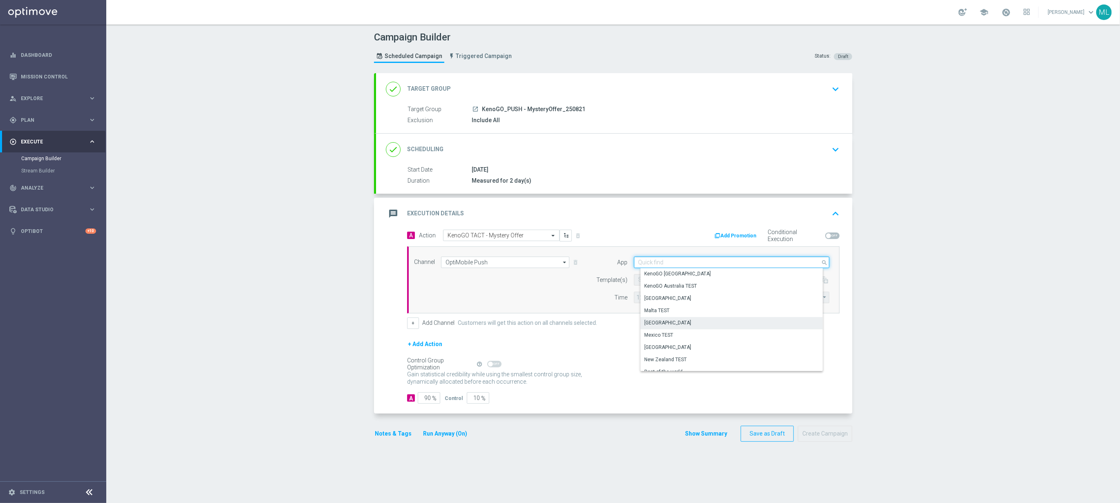
scroll to position [199, 0]
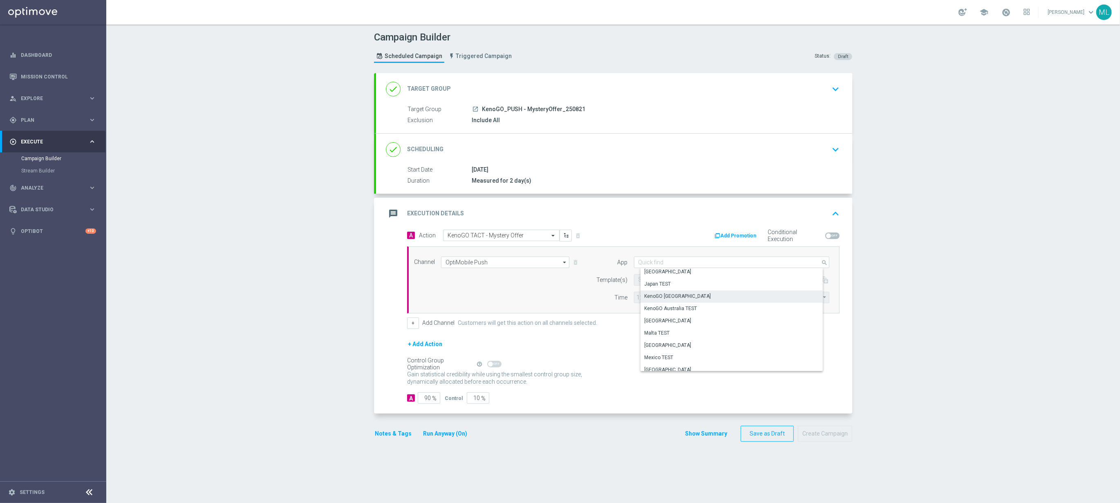
click at [674, 296] on div "KenoGO Australia" at bounding box center [678, 296] width 67 height 7
type input "KenoGO Australia"
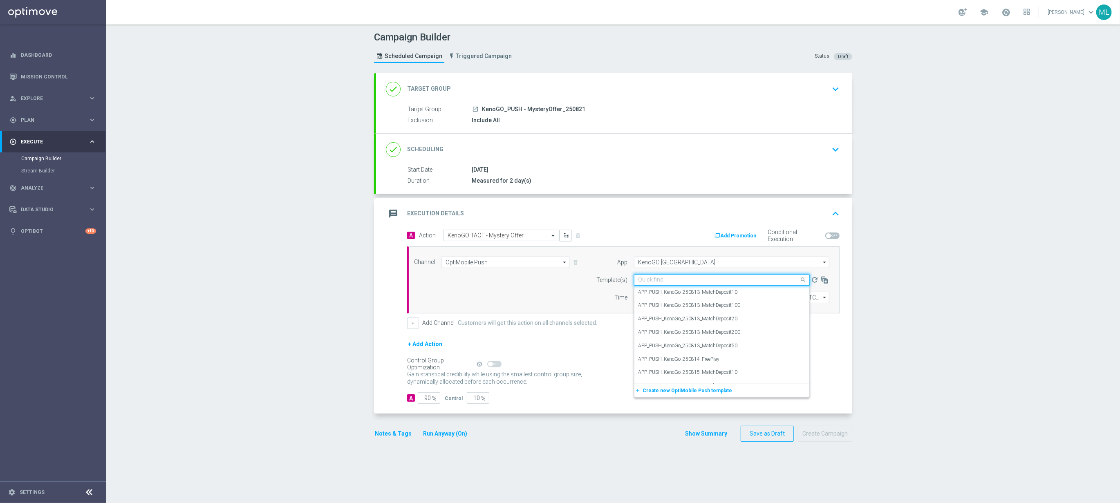
click at [674, 284] on input "text" at bounding box center [713, 280] width 150 height 7
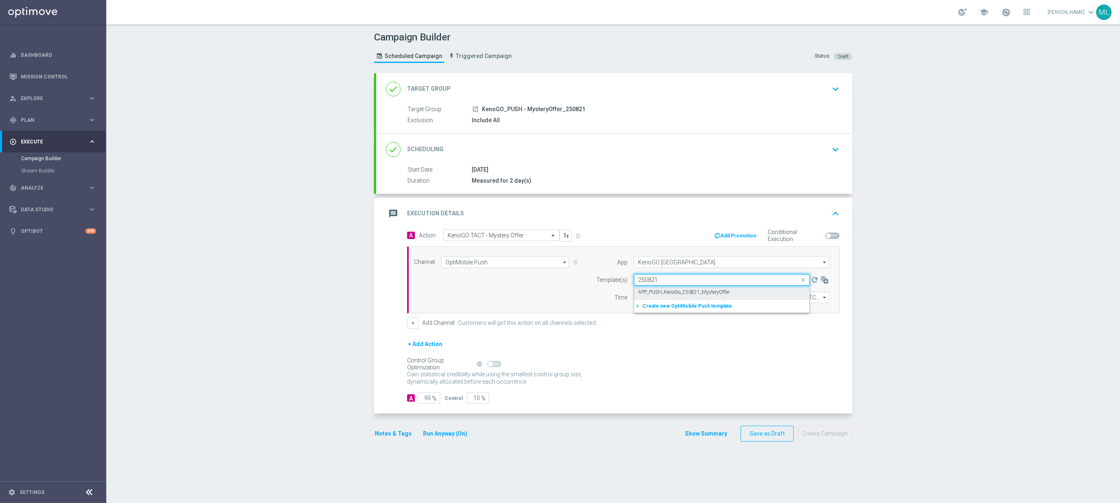
click at [703, 296] on label "APP_PUSH_KenoGo_250821_MysteryOffer" at bounding box center [684, 292] width 92 height 7
type input "250821"
click at [648, 299] on input "12:00" at bounding box center [655, 297] width 43 height 11
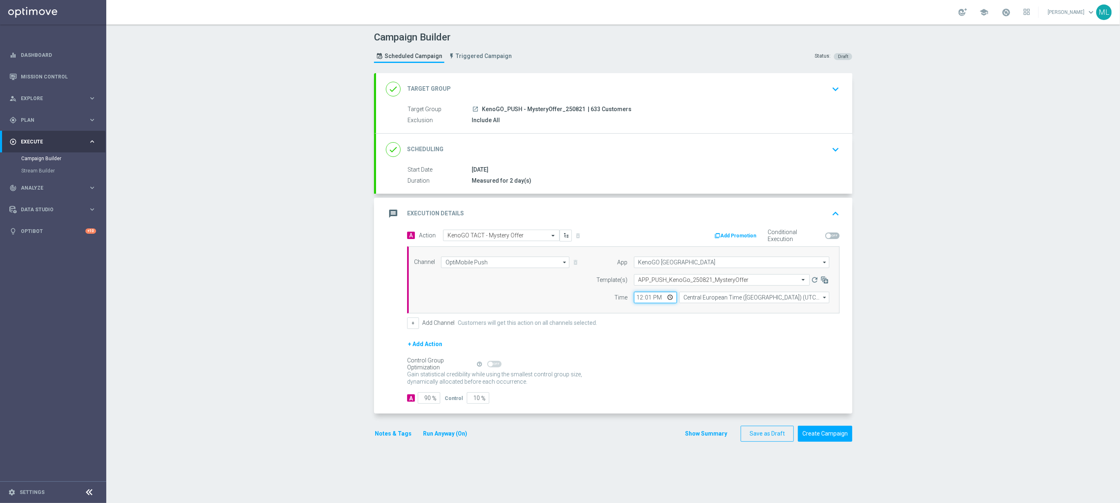
type input "12:15"
click at [660, 336] on form "A Action Select action KenoGO TACT - Mystery Offer delete_forever Add Promotion…" at bounding box center [623, 317] width 432 height 175
click at [761, 302] on input "Central European Time (Budapest) (UTC +02:00)" at bounding box center [754, 297] width 150 height 11
click at [762, 313] on div "Eastern Australia Time (Sydney) (UTC +10:00)" at bounding box center [757, 309] width 134 height 7
type input "Eastern Australia Time (Sydney) (UTC +10:00)"
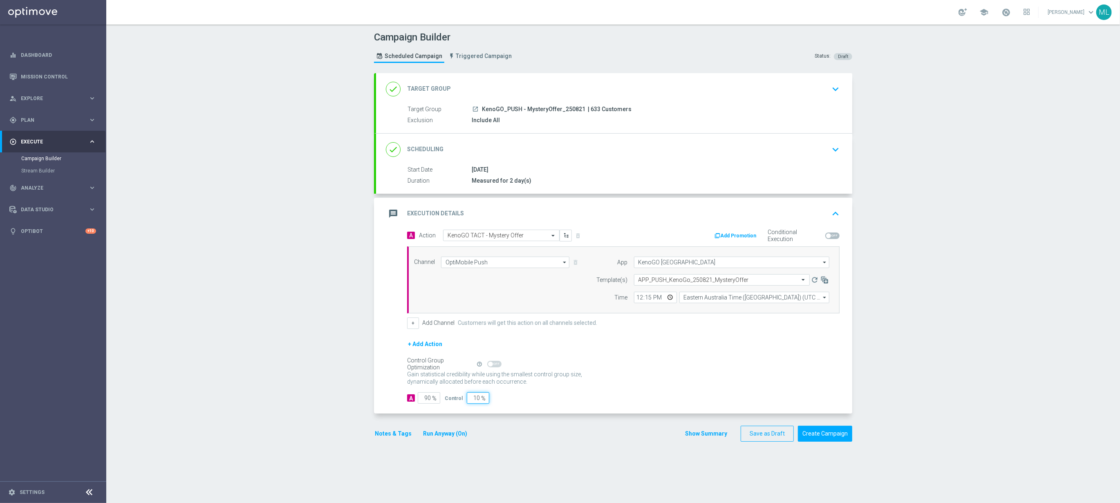
click at [469, 399] on input "10" at bounding box center [478, 397] width 22 height 11
type input "0"
type input "100"
type input "0"
click at [702, 381] on div "Gain statistical credibility while using the smallest control group size, dynam…" at bounding box center [623, 379] width 432 height 20
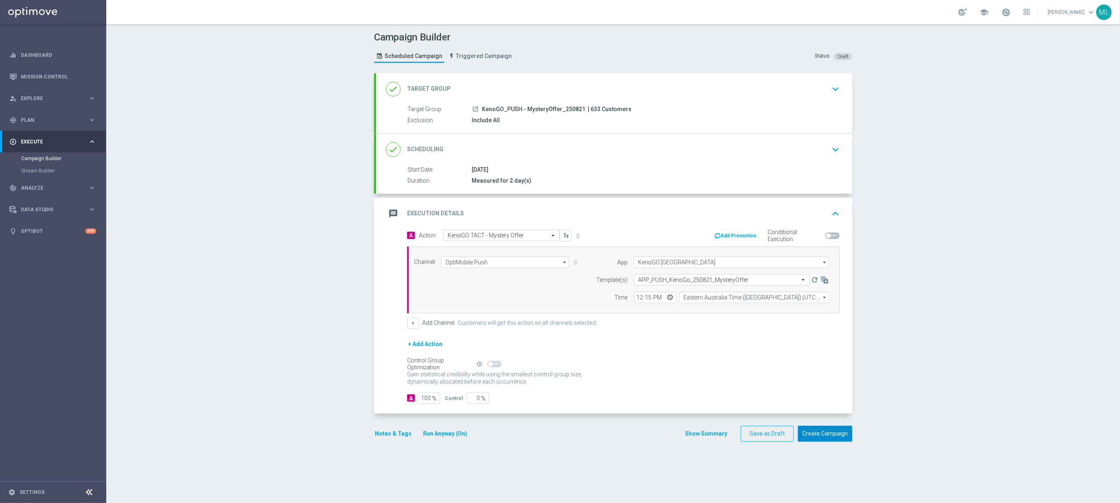
click at [835, 435] on button "Create Campaign" at bounding box center [825, 434] width 54 height 16
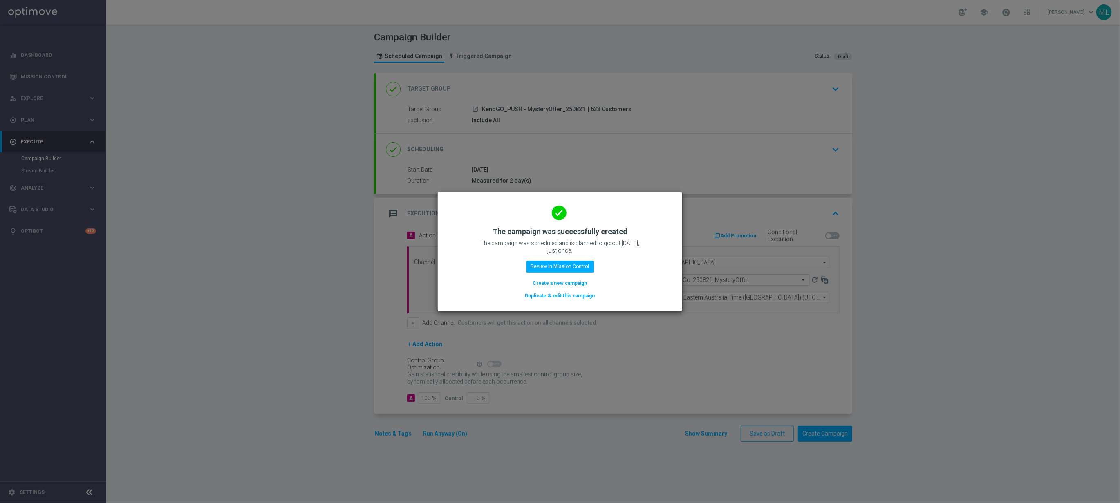
click at [556, 296] on button "Duplicate & edit this campaign" at bounding box center [560, 295] width 72 height 9
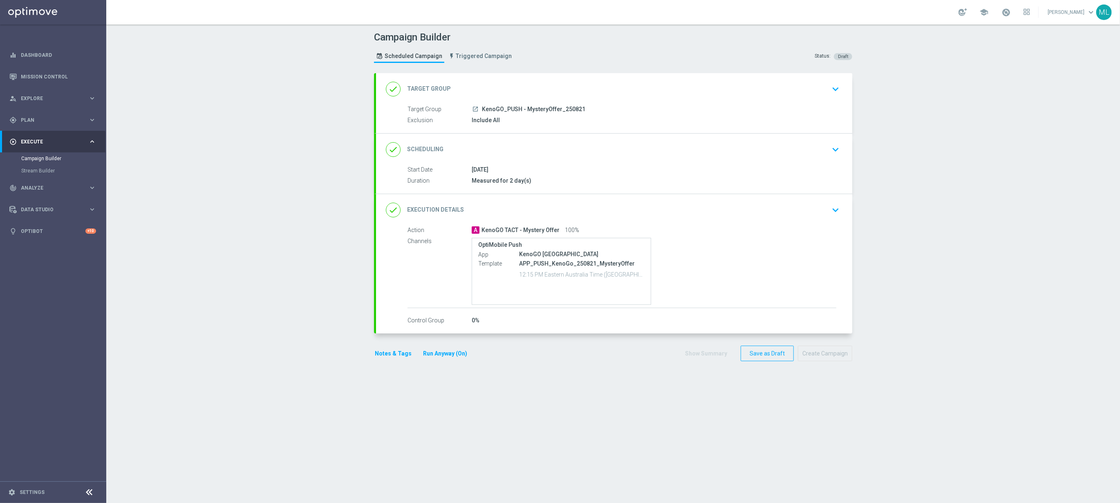
click at [835, 90] on icon "keyboard_arrow_down" at bounding box center [835, 89] width 12 height 12
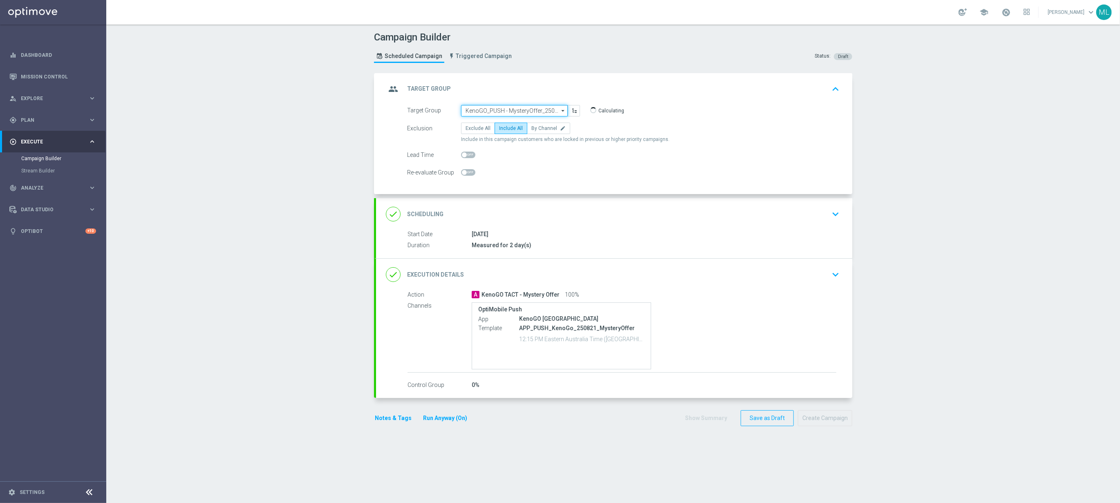
click at [520, 113] on input "KenoGO_PUSH - MysteryOffer_250821" at bounding box center [514, 110] width 107 height 11
click at [532, 149] on div "KenoGO_SMS - MysteryOffer_250821" at bounding box center [513, 146] width 83 height 7
type input "KenoGO_SMS - MysteryOffer_250821"
click at [839, 275] on icon "keyboard_arrow_down" at bounding box center [835, 275] width 12 height 12
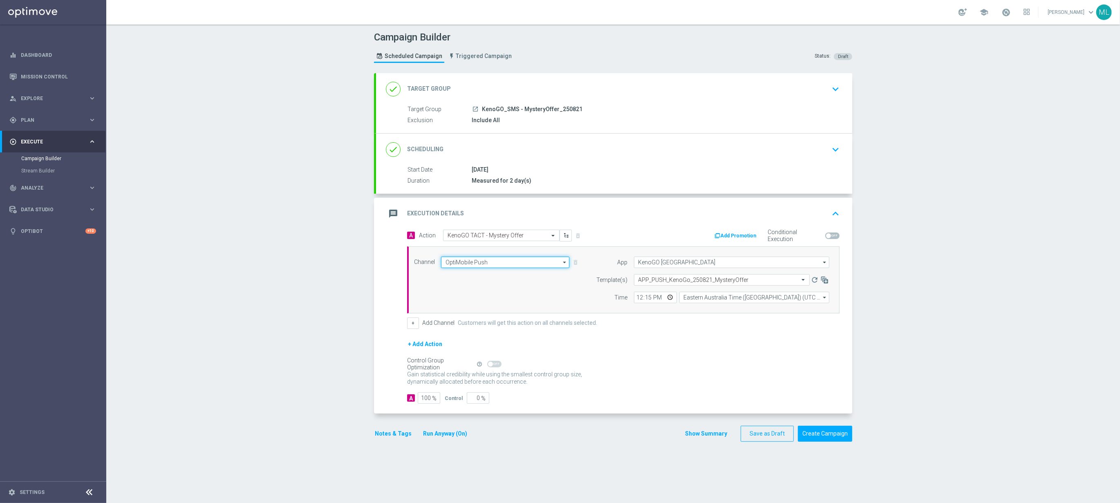
click at [488, 265] on input "OptiMobile Push" at bounding box center [505, 262] width 128 height 11
click at [486, 315] on div "Vonage" at bounding box center [508, 311] width 121 height 11
type input "Vonage"
click at [663, 282] on input "text" at bounding box center [718, 279] width 160 height 7
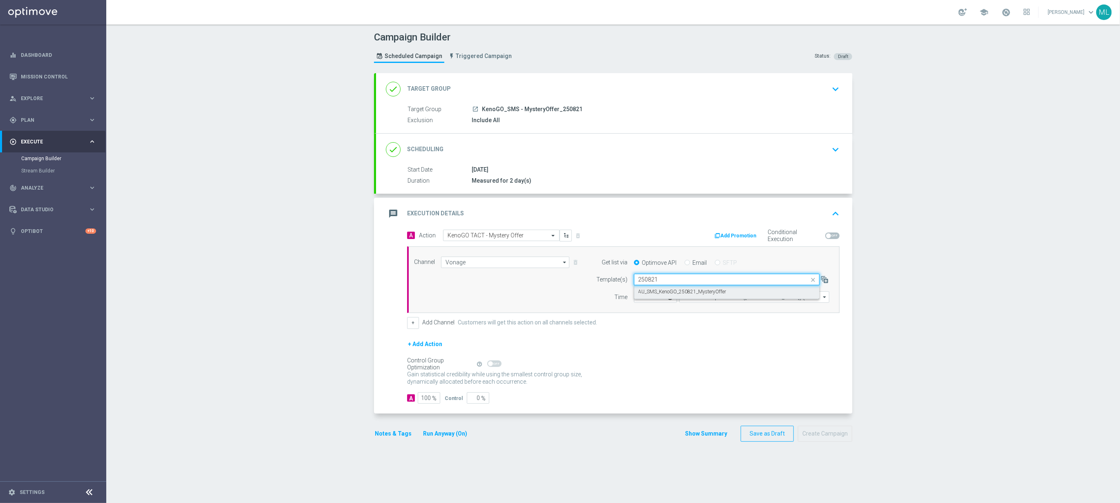
click at [683, 293] on label "AU_SMS_KenoGO_250821_MysteryOffer" at bounding box center [682, 292] width 88 height 7
type input "250821"
click at [648, 298] on input "12:00" at bounding box center [655, 296] width 43 height 11
type input "12:15"
click at [745, 300] on input "Central European Time (Budapest) (UTC +02:00)" at bounding box center [754, 296] width 150 height 11
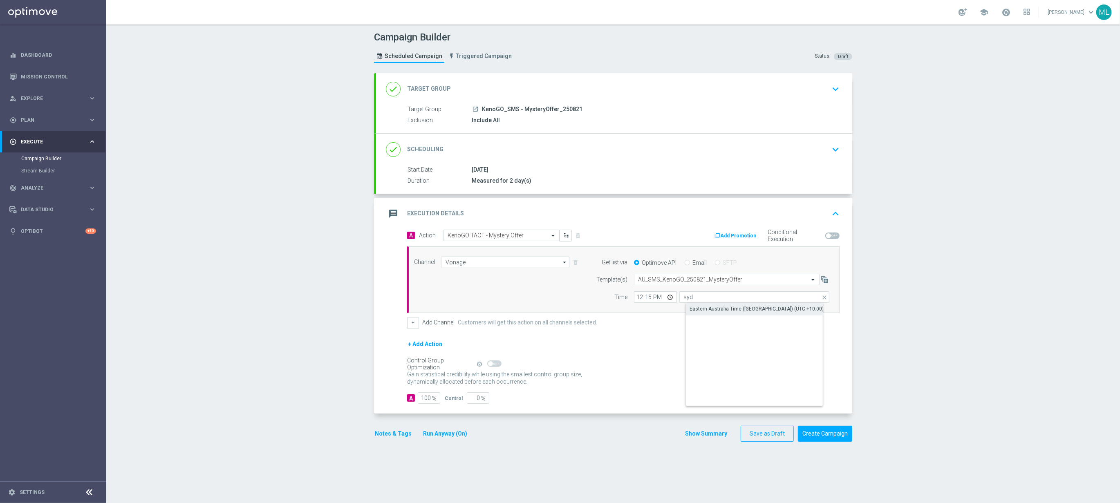
click at [756, 313] on div "Eastern Australia Time (Sydney) (UTC +10:00)" at bounding box center [757, 308] width 134 height 7
type input "Eastern Australia Time (Sydney) (UTC +10:00)"
click at [835, 438] on button "Create Campaign" at bounding box center [825, 434] width 54 height 16
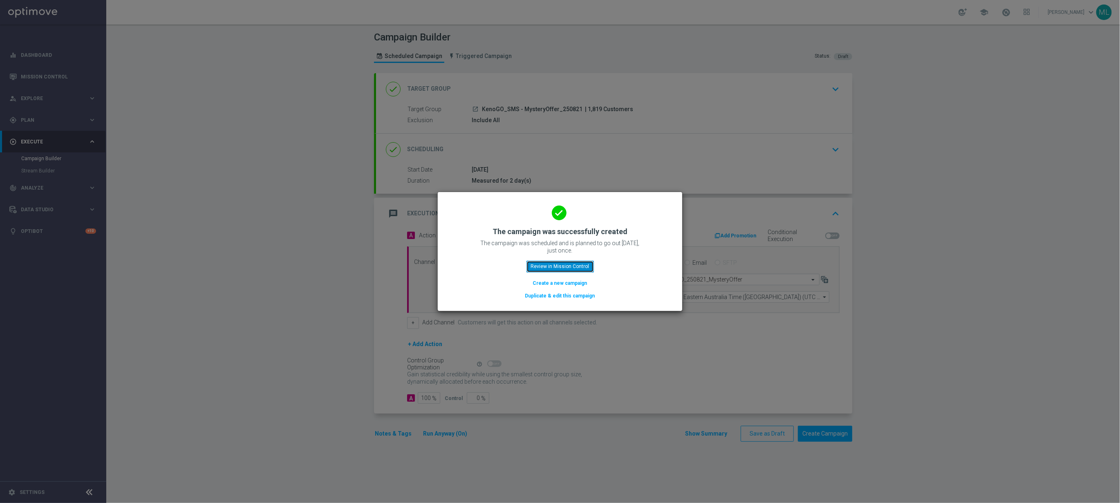
click at [580, 267] on button "Review in Mission Control" at bounding box center [559, 266] width 67 height 11
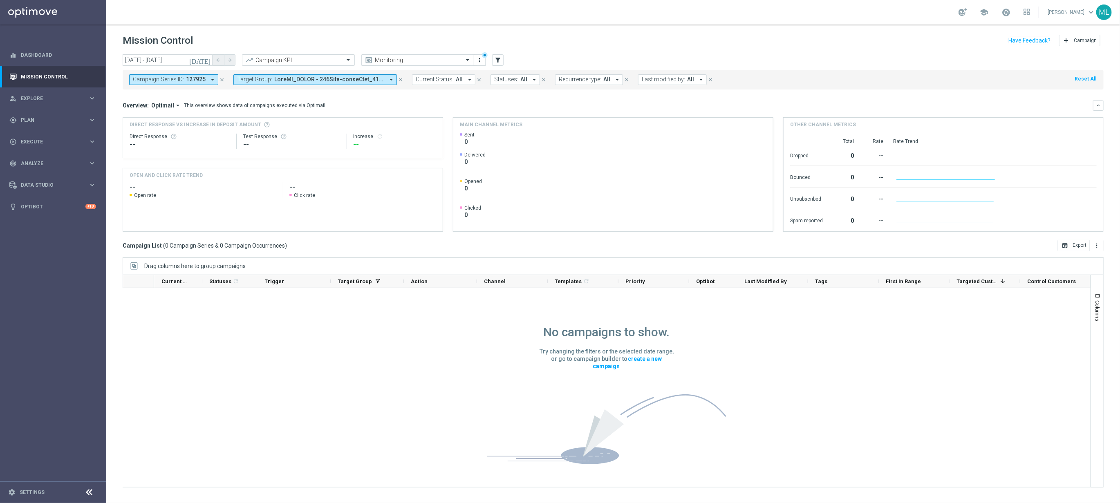
click at [222, 81] on icon "close" at bounding box center [222, 80] width 6 height 6
click at [502, 60] on button "filter_alt" at bounding box center [497, 59] width 11 height 11
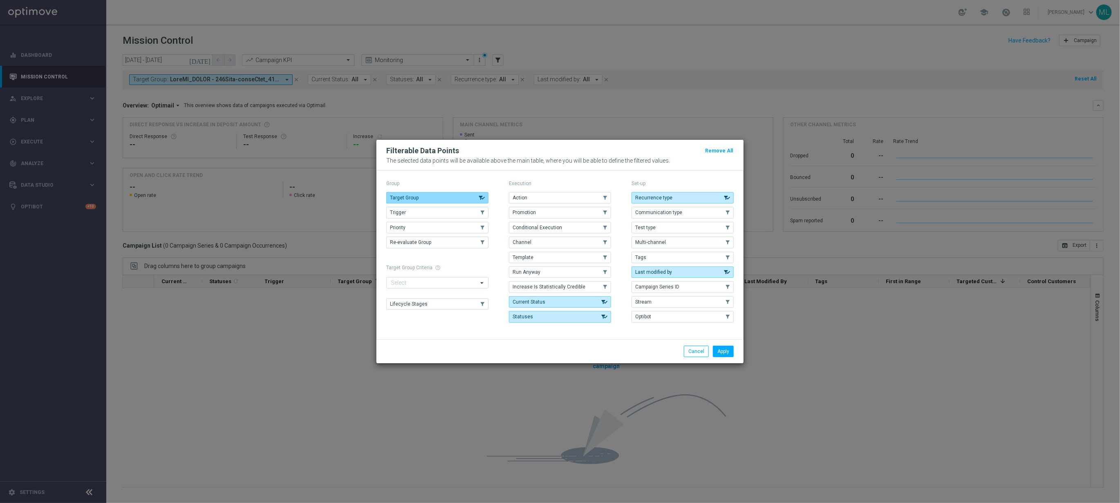
click at [481, 196] on use "button" at bounding box center [482, 198] width 8 height 6
click at [481, 196] on use "button" at bounding box center [483, 198] width 6 height 6
click at [715, 354] on button "Apply" at bounding box center [723, 351] width 21 height 11
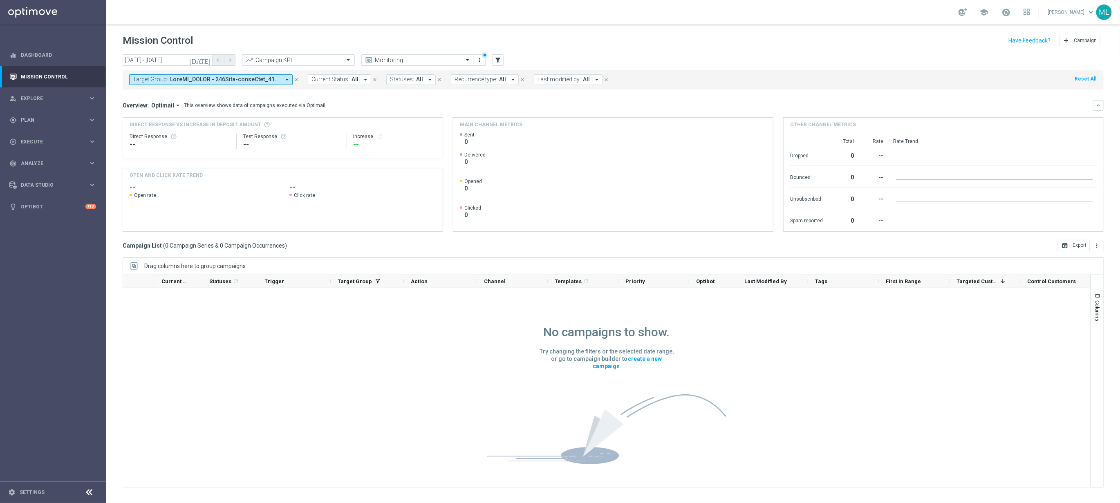
click at [202, 81] on span at bounding box center [225, 79] width 110 height 7
click at [136, 117] on div "(All Search Results)" at bounding box center [193, 118] width 120 height 7
type input "250821"
click at [317, 108] on div "Overview: Optimail arrow_drop_down This overview shows data of campaigns execut…" at bounding box center [608, 105] width 970 height 7
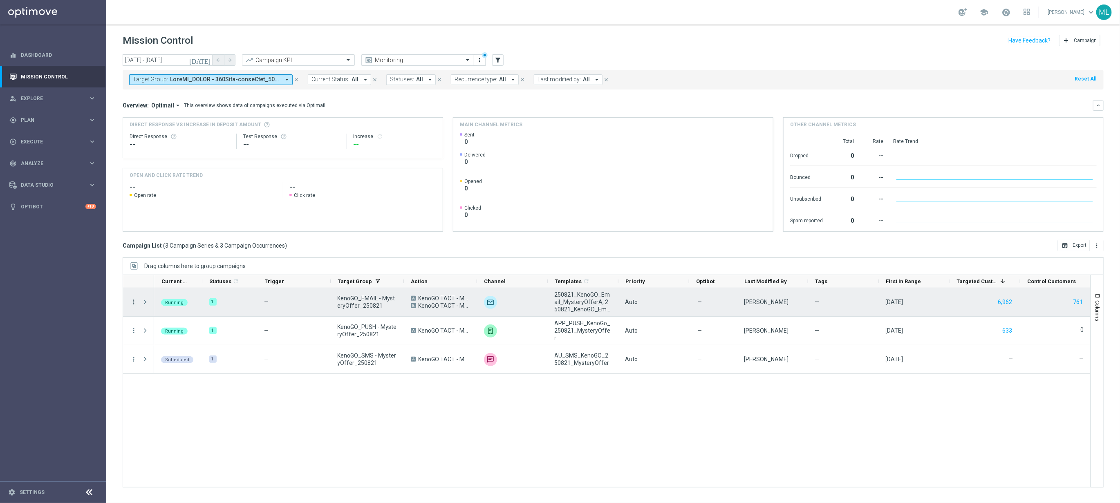
click at [132, 301] on icon "more_vert" at bounding box center [133, 301] width 7 height 7
click at [306, 394] on div "Running 1 — KenoGO_EMAIL - MysteryOffer_250821 A KenoGO TACT - Mystery Offer B …" at bounding box center [622, 387] width 936 height 199
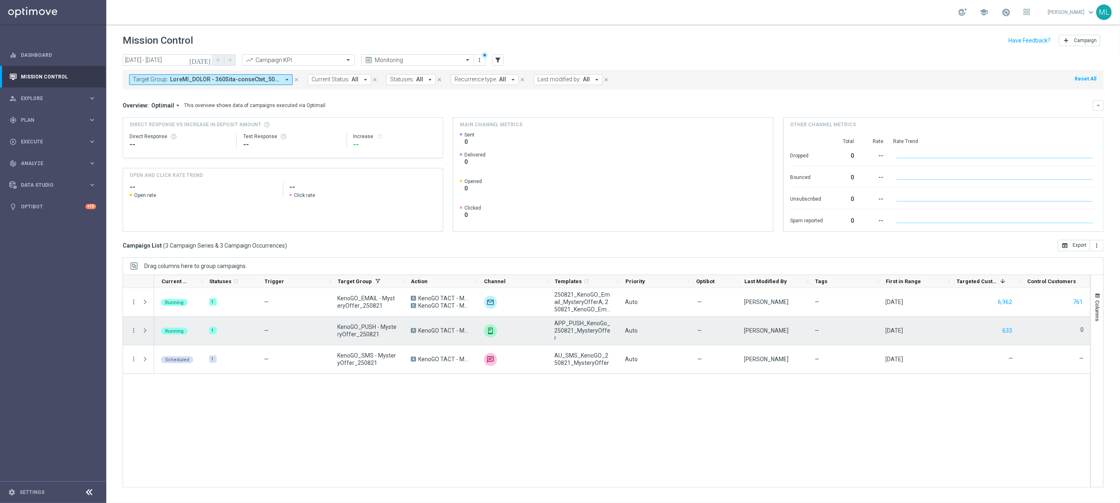
scroll to position [0, 0]
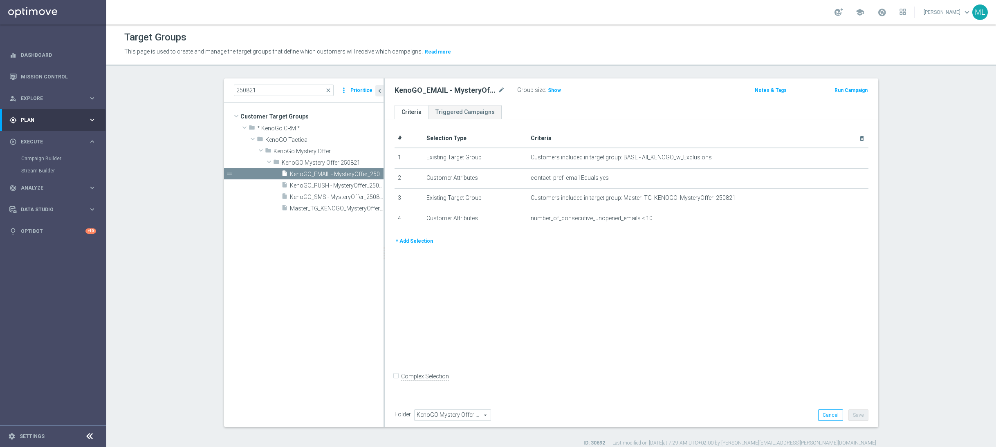
scroll to position [1, 0]
click at [320, 210] on span "Master_TG_KENOGO_MysteryOffer_250821" at bounding box center [327, 207] width 75 height 7
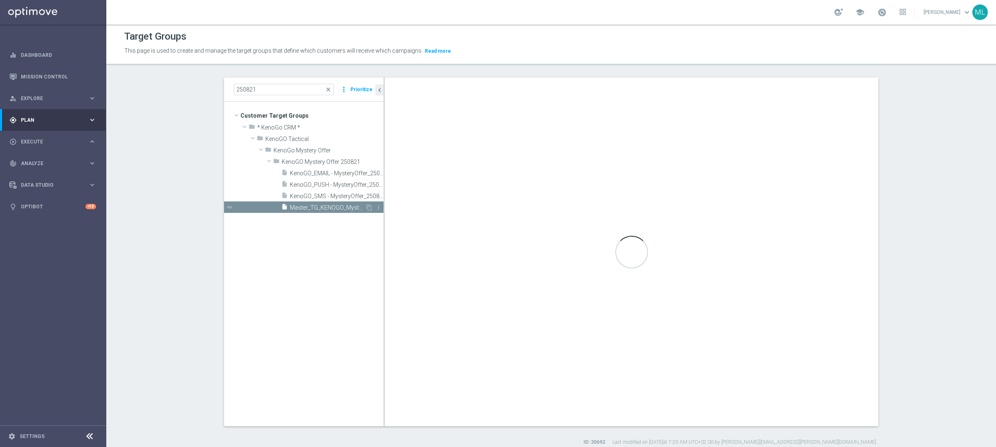
checkbox input "true"
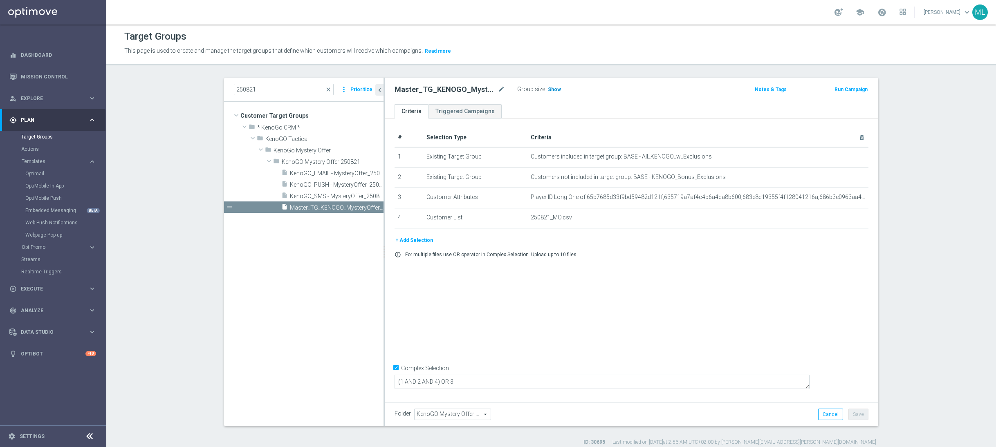
click at [550, 90] on span "Show" at bounding box center [554, 90] width 13 height 6
click at [554, 90] on span "8,393" at bounding box center [555, 91] width 14 height 8
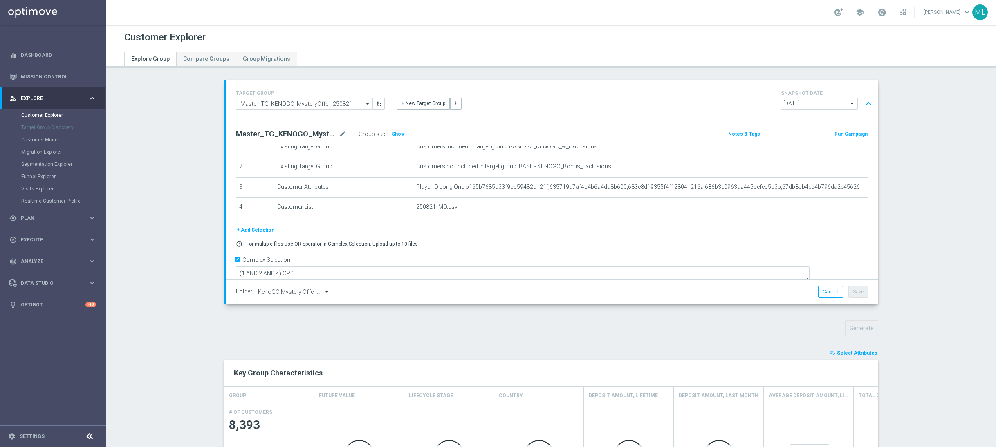
scroll to position [138, 0]
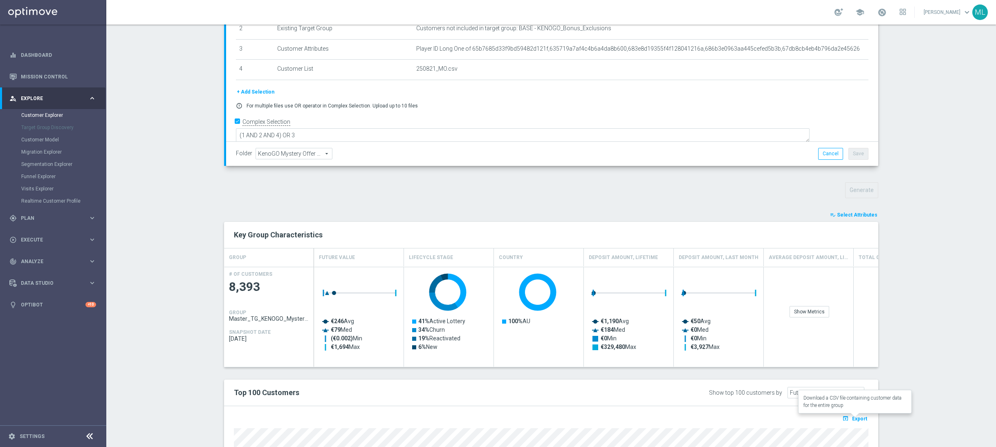
click at [851, 418] on icon "open_in_browser" at bounding box center [846, 418] width 9 height 7
